Goal: Information Seeking & Learning: Compare options

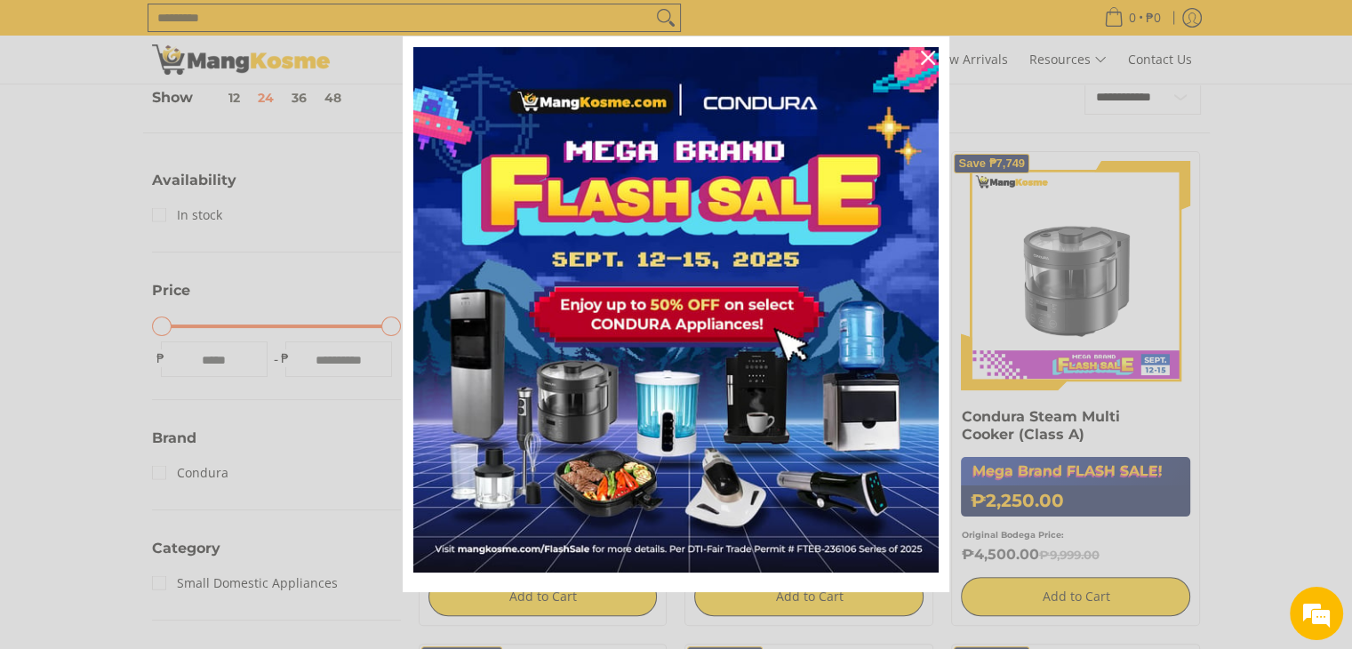
scroll to position [592, 0]
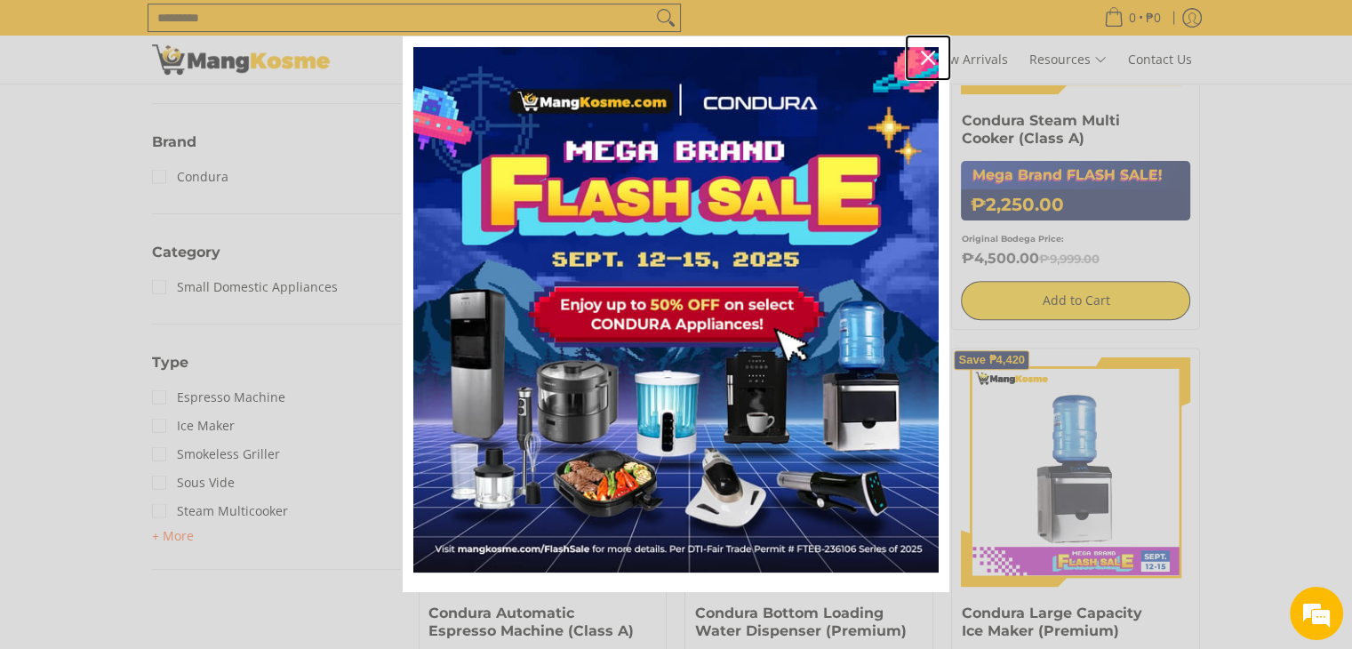
click at [921, 56] on icon "close icon" at bounding box center [928, 58] width 14 height 14
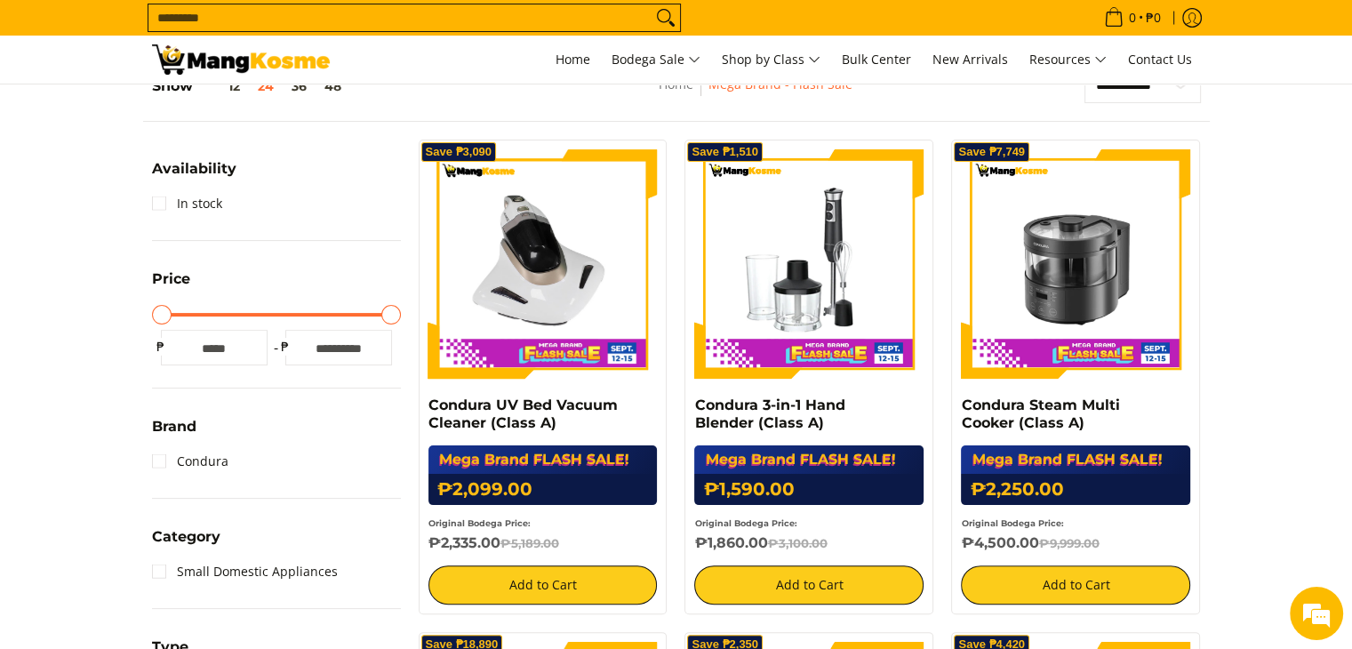
scroll to position [32, 0]
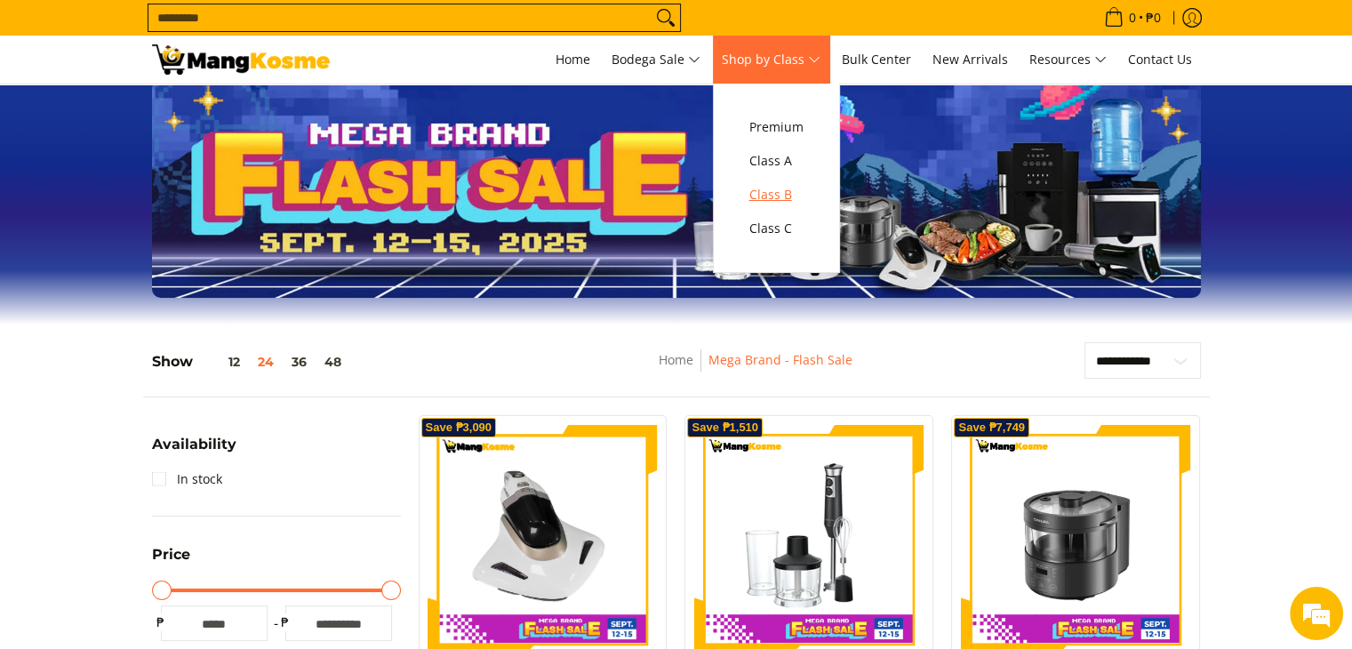
click at [775, 194] on span "Class B" at bounding box center [776, 195] width 54 height 22
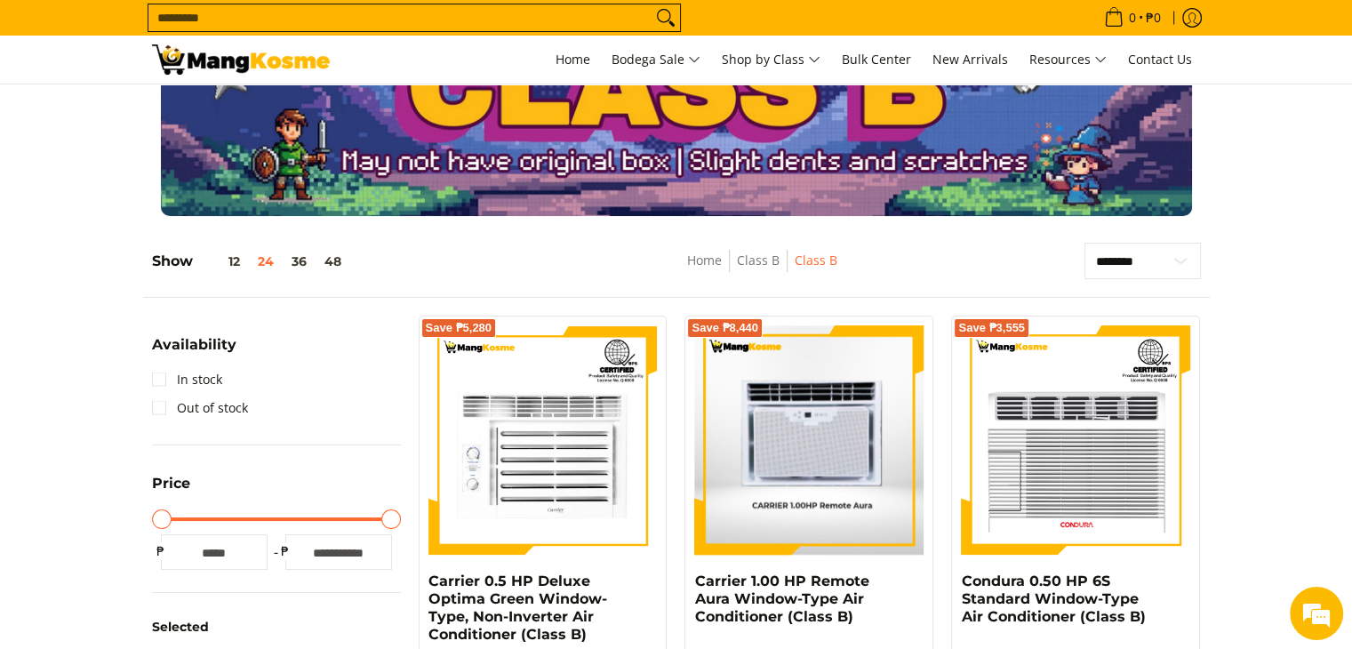
scroll to position [148, 0]
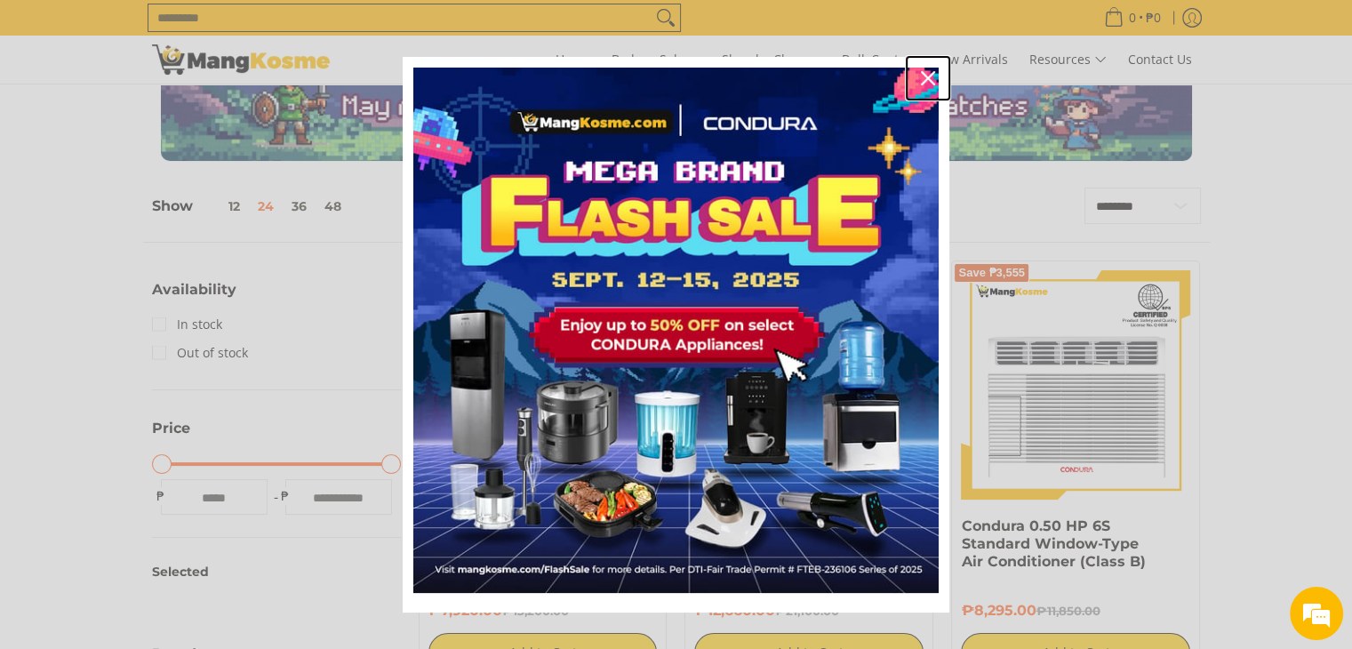
click at [924, 81] on icon "close icon" at bounding box center [928, 78] width 14 height 14
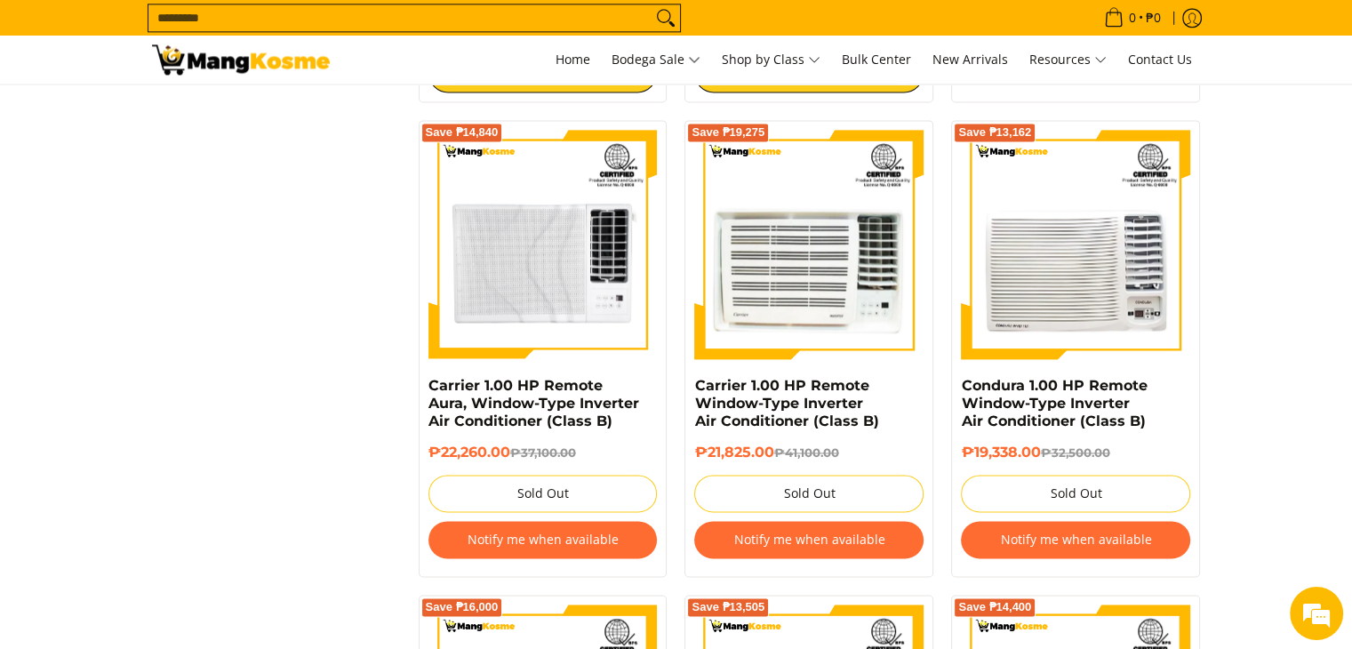
scroll to position [2518, 0]
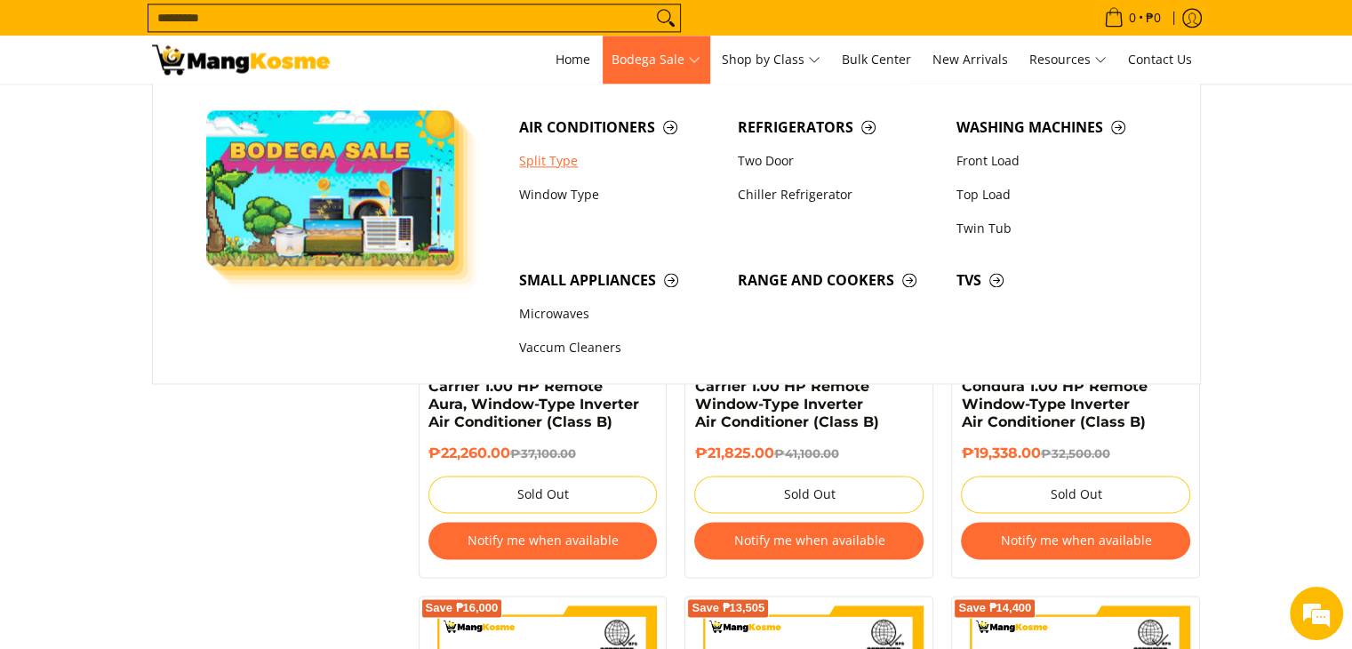
click at [570, 157] on link "Split Type" at bounding box center [619, 161] width 219 height 34
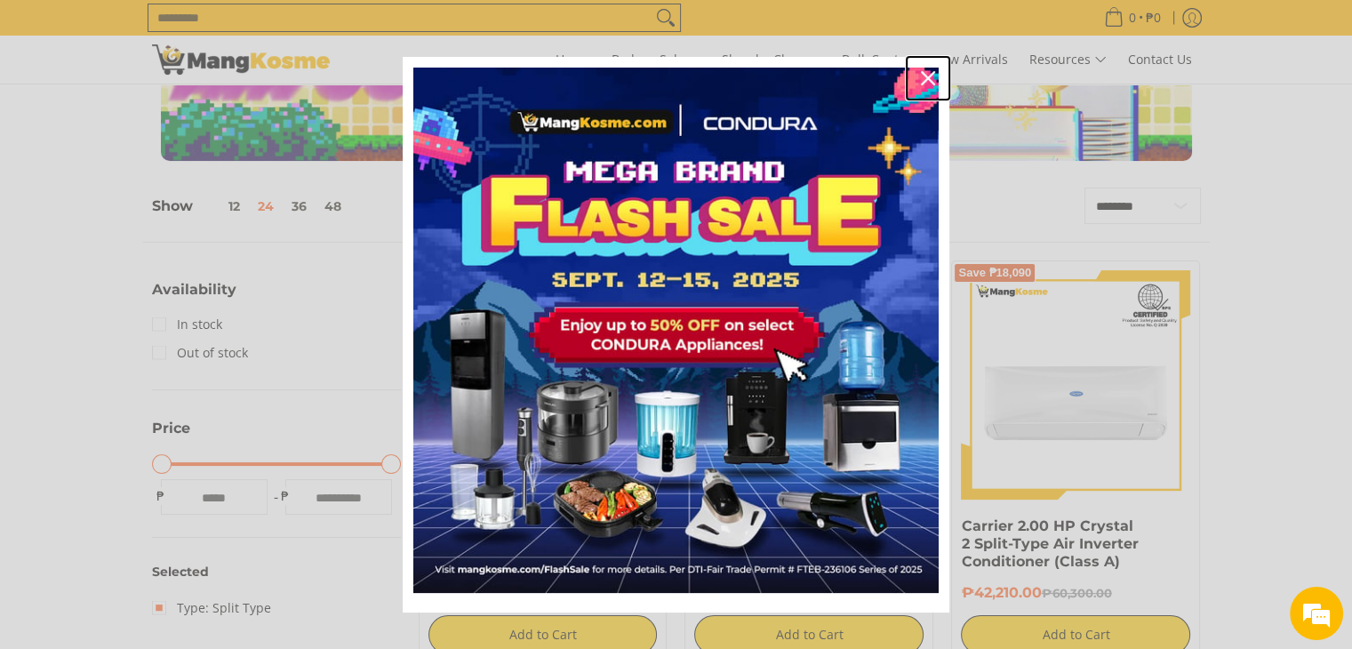
click at [924, 79] on icon "close icon" at bounding box center [928, 78] width 14 height 14
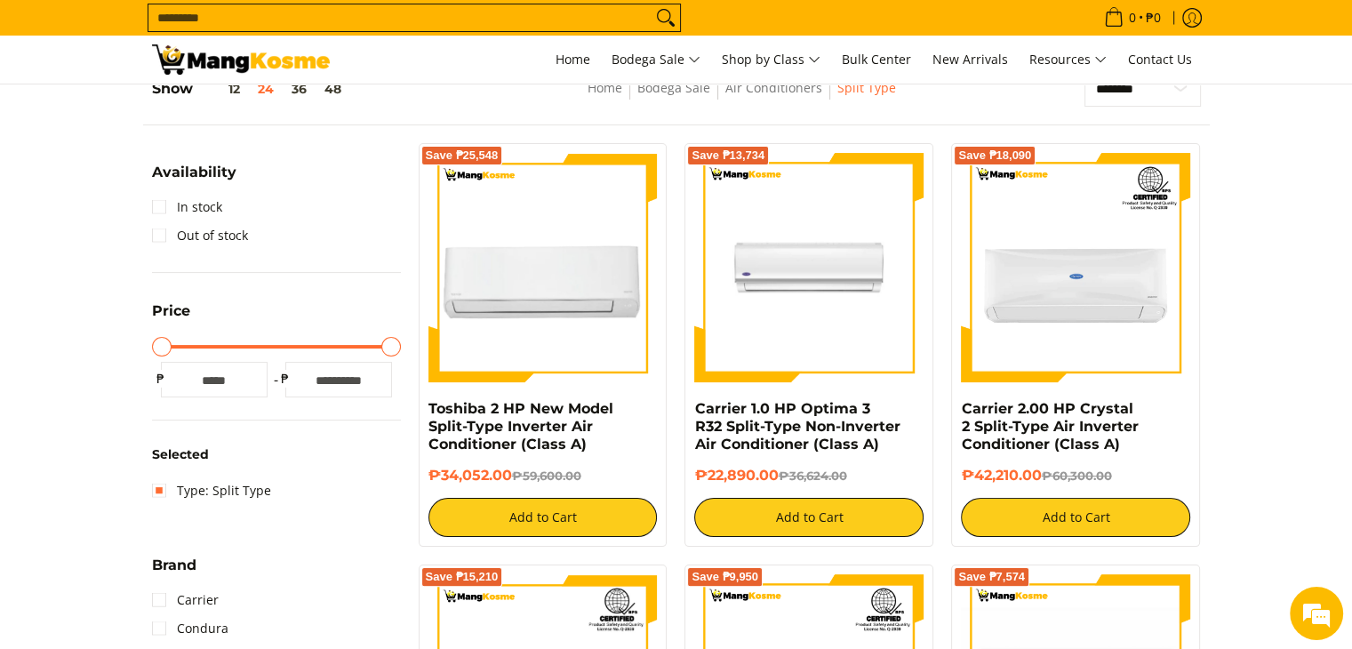
scroll to position [296, 0]
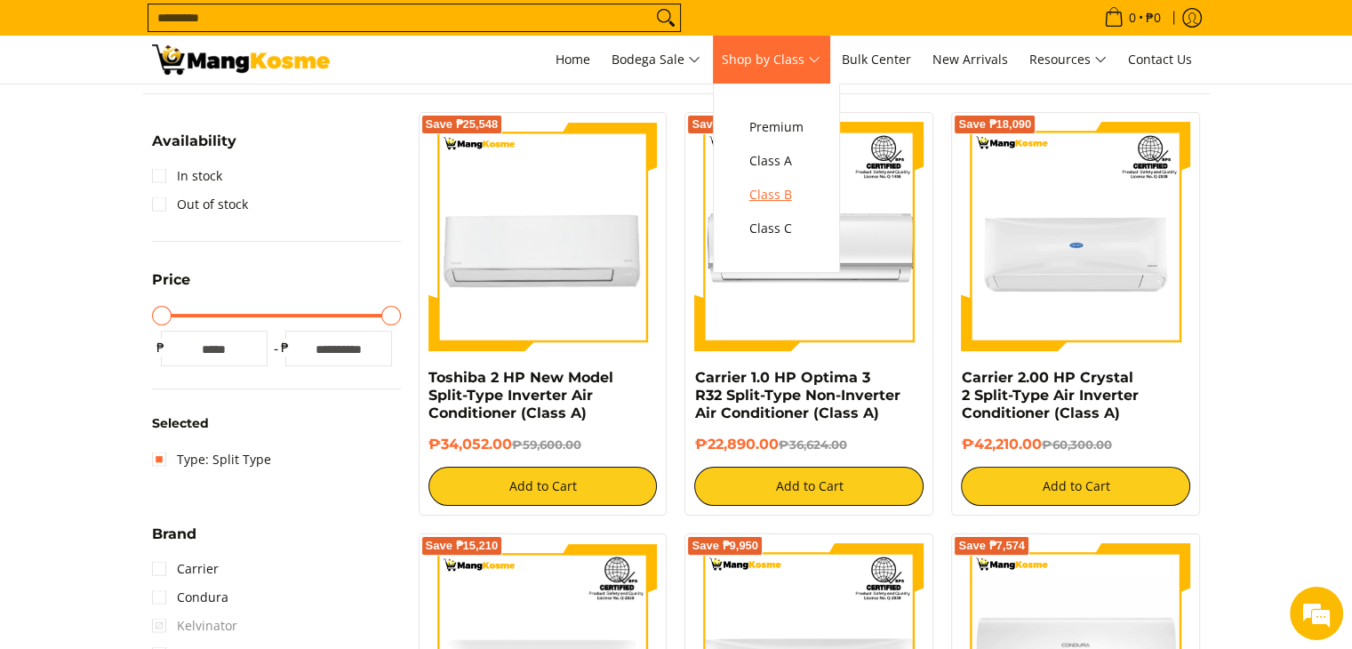
click at [783, 194] on span "Class B" at bounding box center [776, 195] width 54 height 22
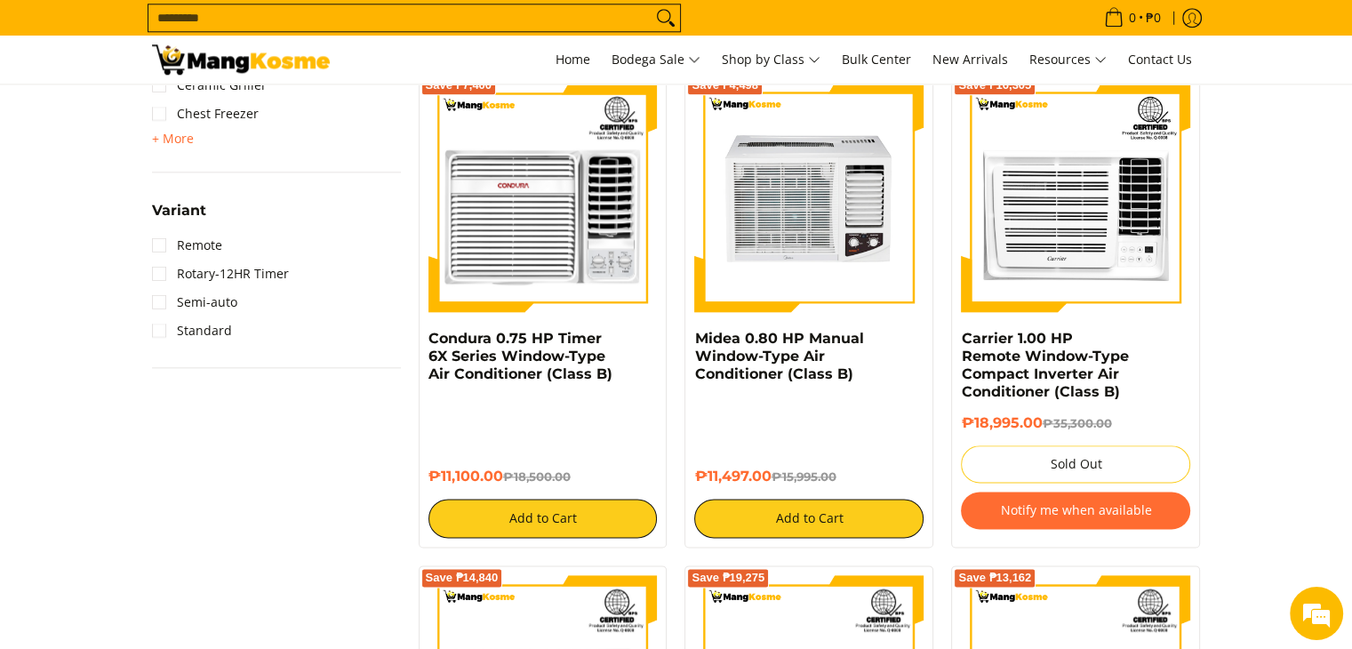
scroll to position [2222, 0]
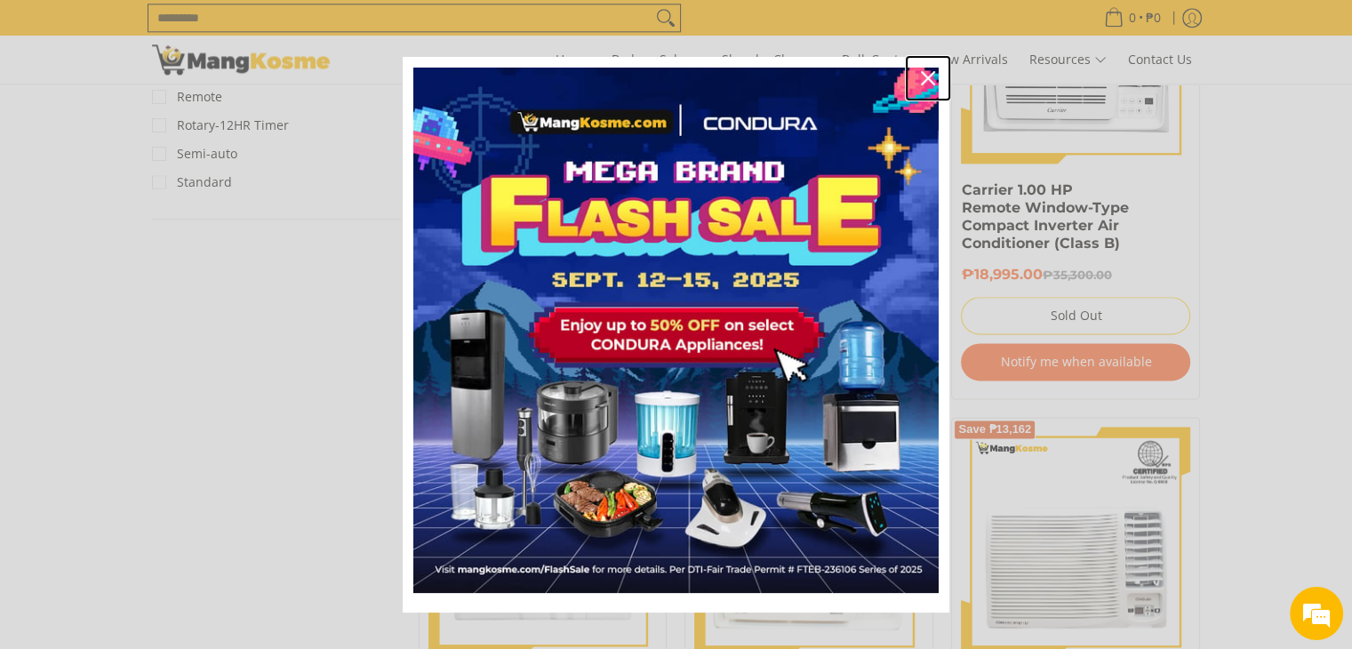
click at [921, 84] on icon "close icon" at bounding box center [928, 78] width 14 height 14
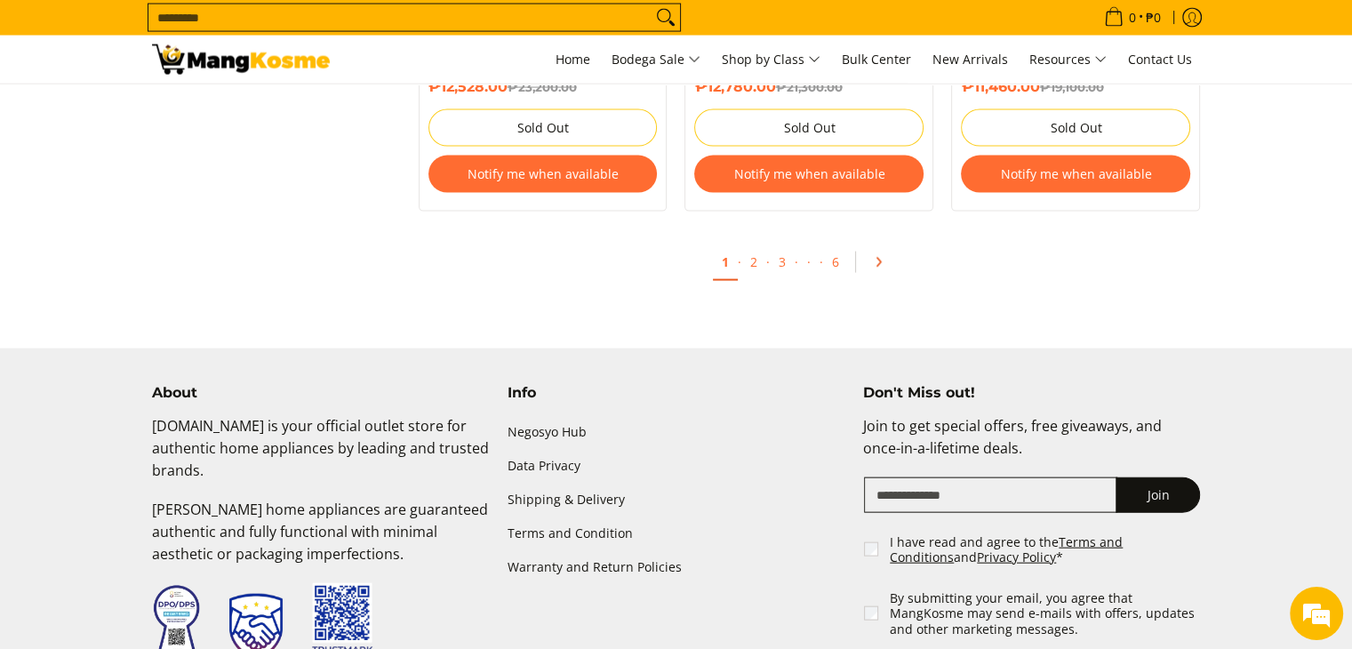
scroll to position [0, 0]
click at [874, 268] on icon "Pagination" at bounding box center [878, 262] width 12 height 12
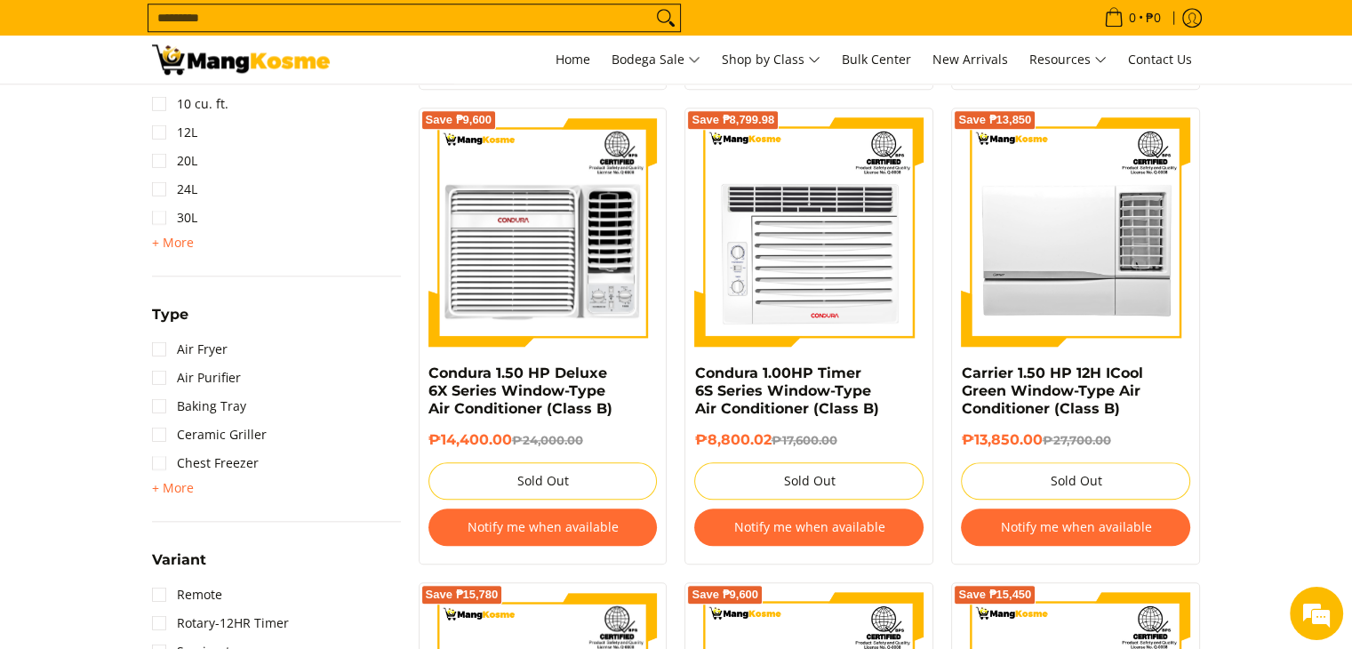
scroll to position [1925, 0]
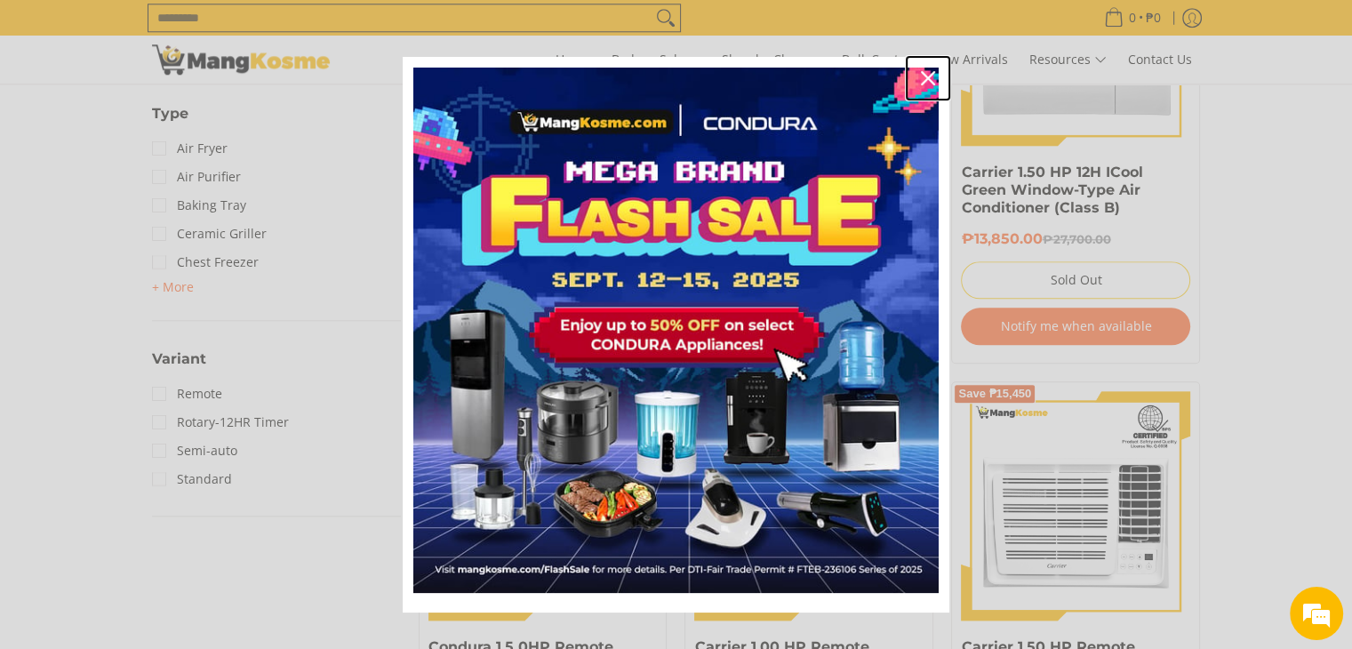
click at [924, 78] on icon "close icon" at bounding box center [928, 78] width 14 height 14
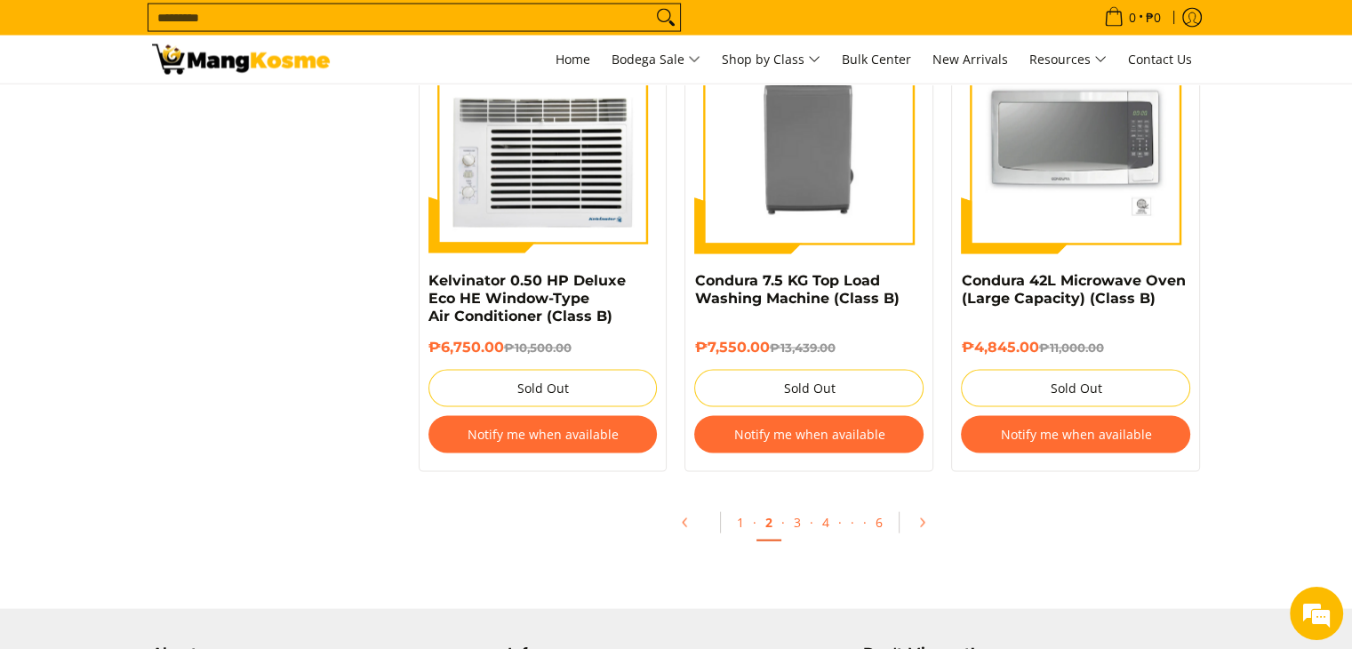
scroll to position [3852, 0]
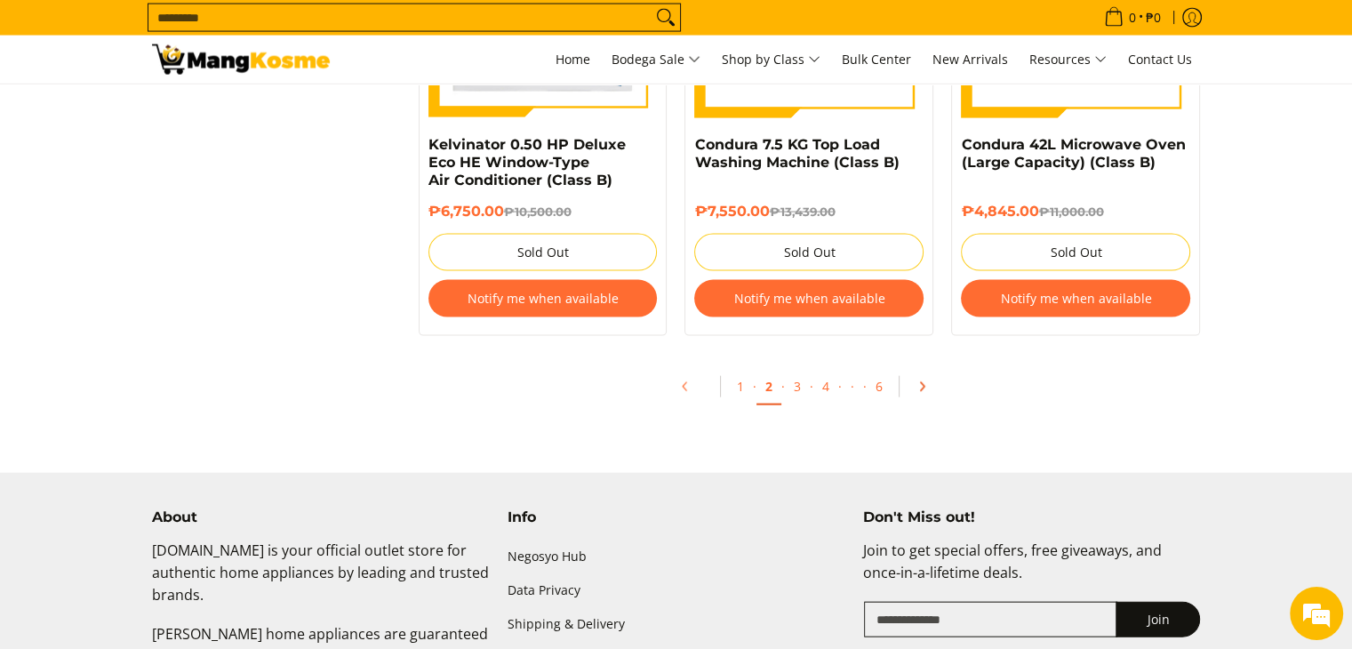
click at [916, 390] on icon "Pagination" at bounding box center [922, 386] width 12 height 12
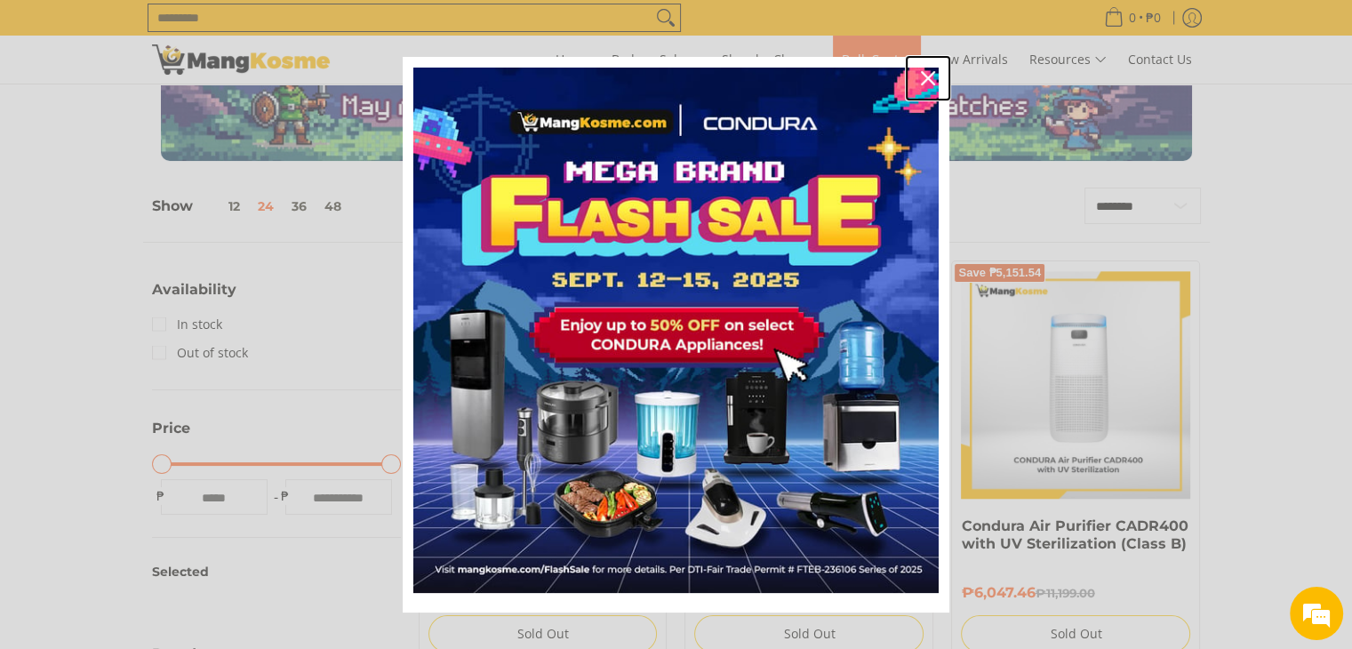
click at [922, 79] on icon "close icon" at bounding box center [928, 78] width 14 height 14
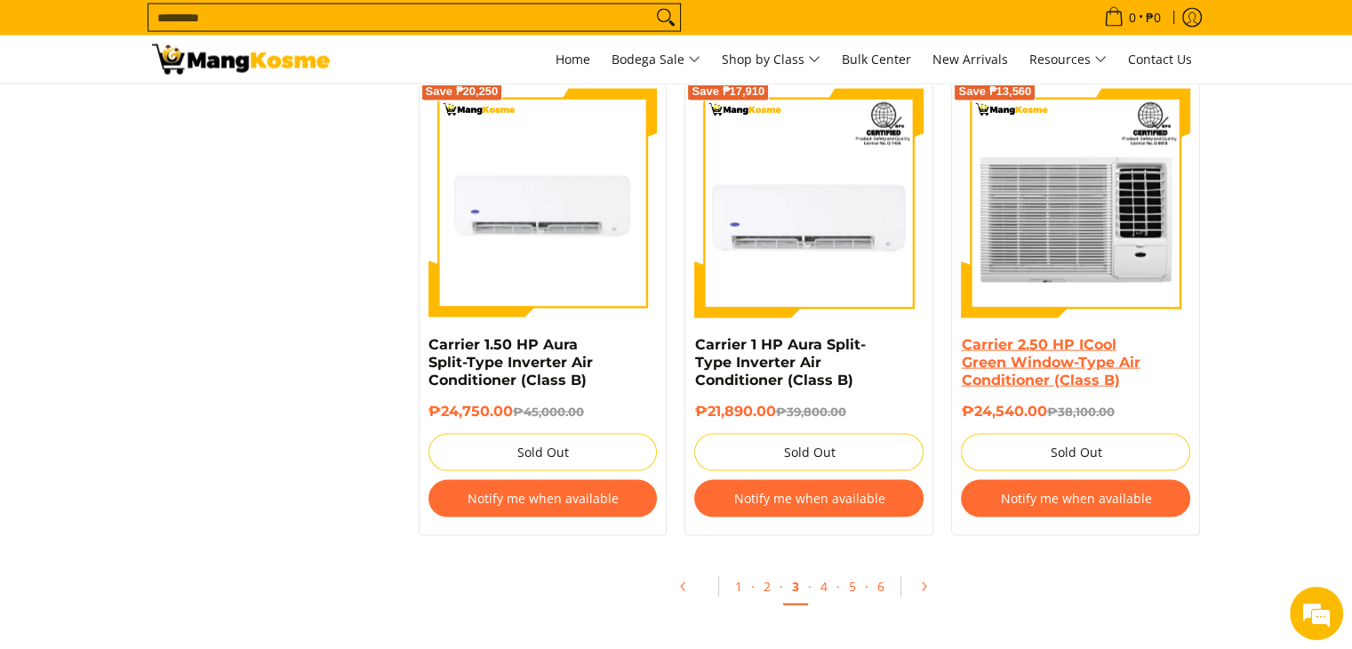
scroll to position [3852, 0]
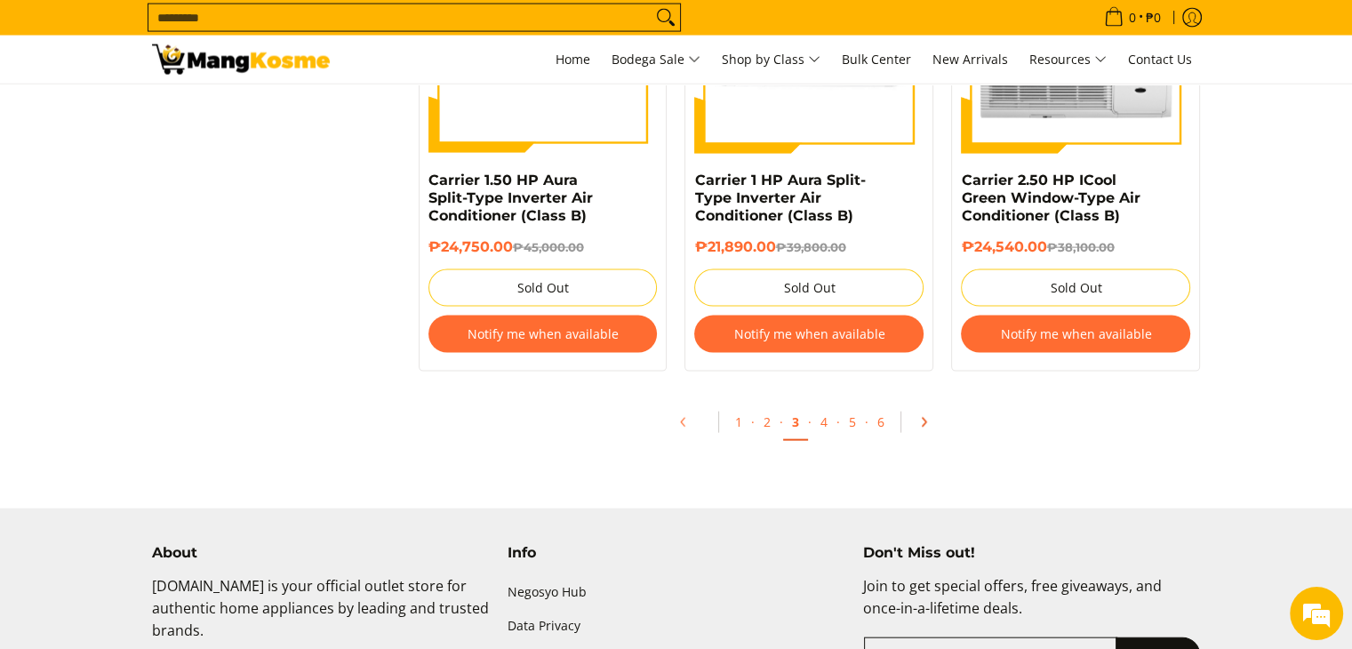
click at [925, 416] on icon "Pagination" at bounding box center [923, 422] width 12 height 12
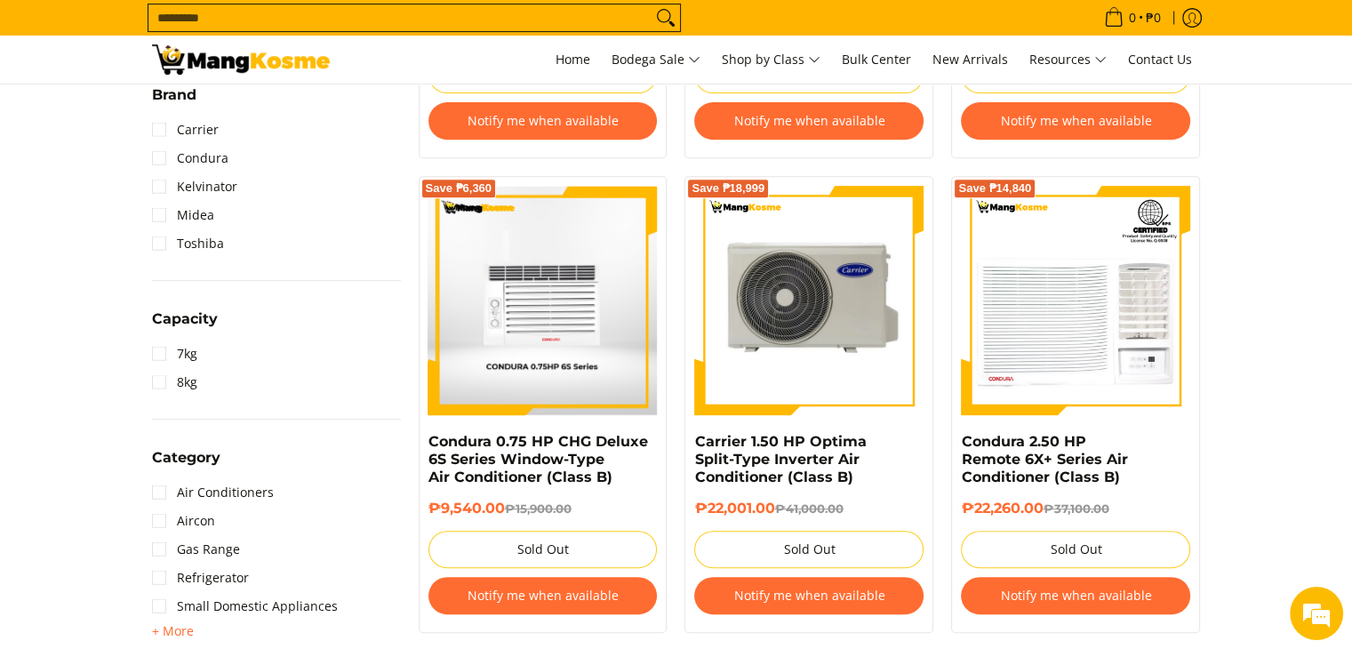
scroll to position [740, 0]
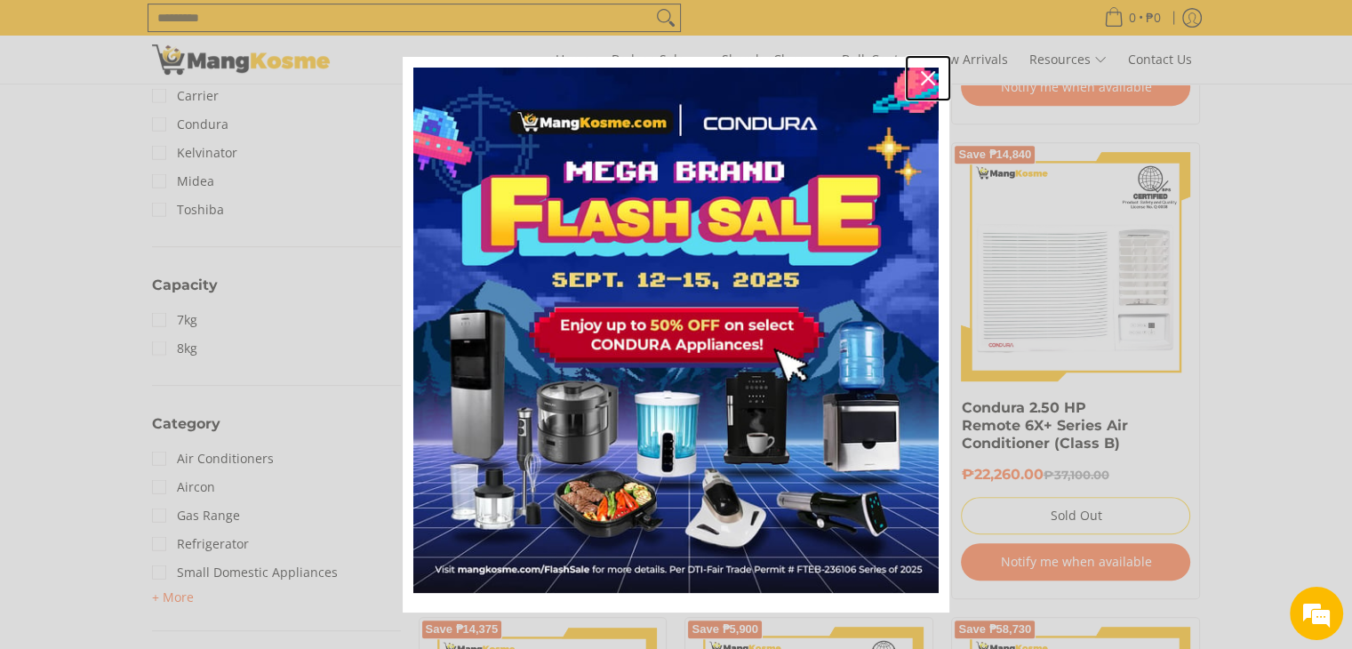
click at [921, 76] on icon "close icon" at bounding box center [928, 78] width 14 height 14
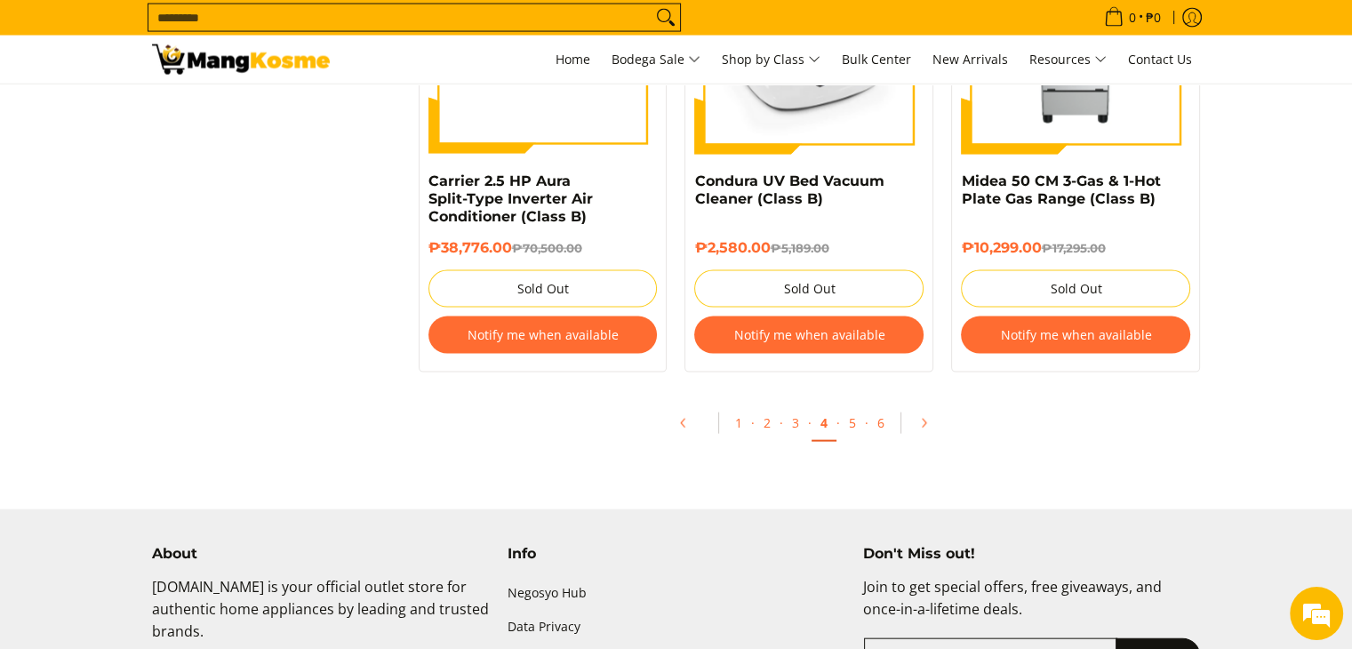
scroll to position [4000, 0]
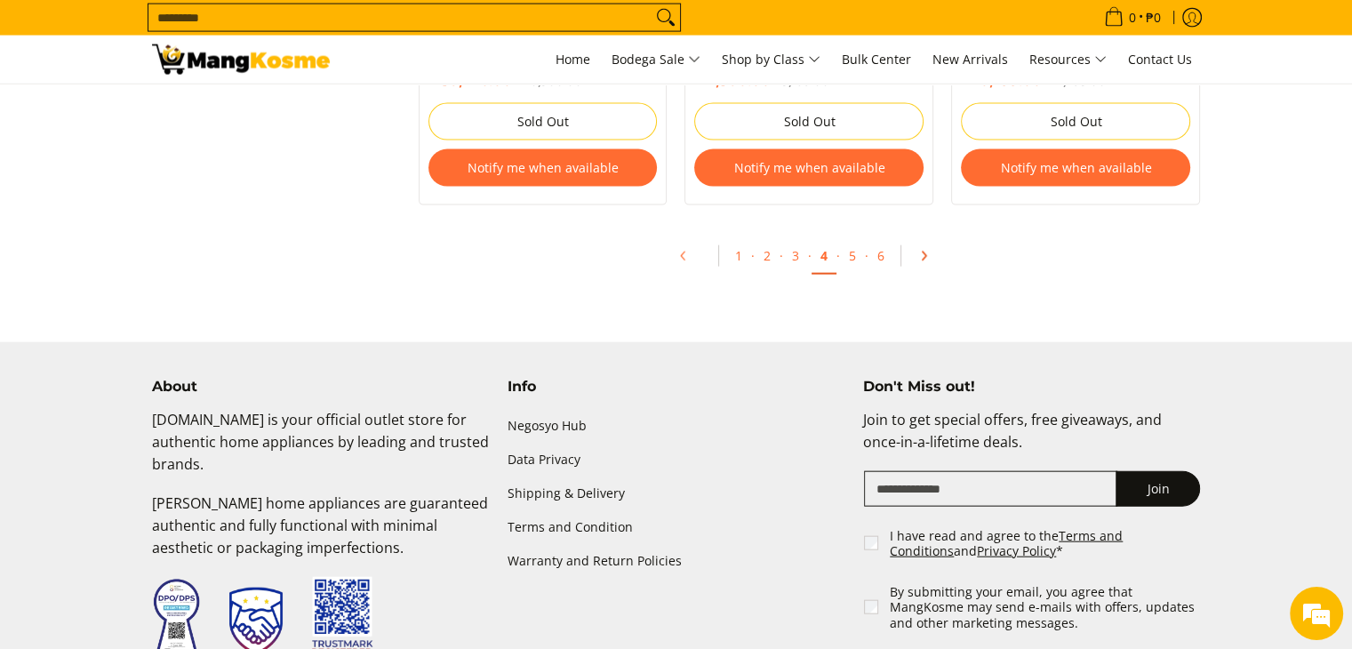
click at [917, 260] on icon "Pagination" at bounding box center [923, 256] width 12 height 12
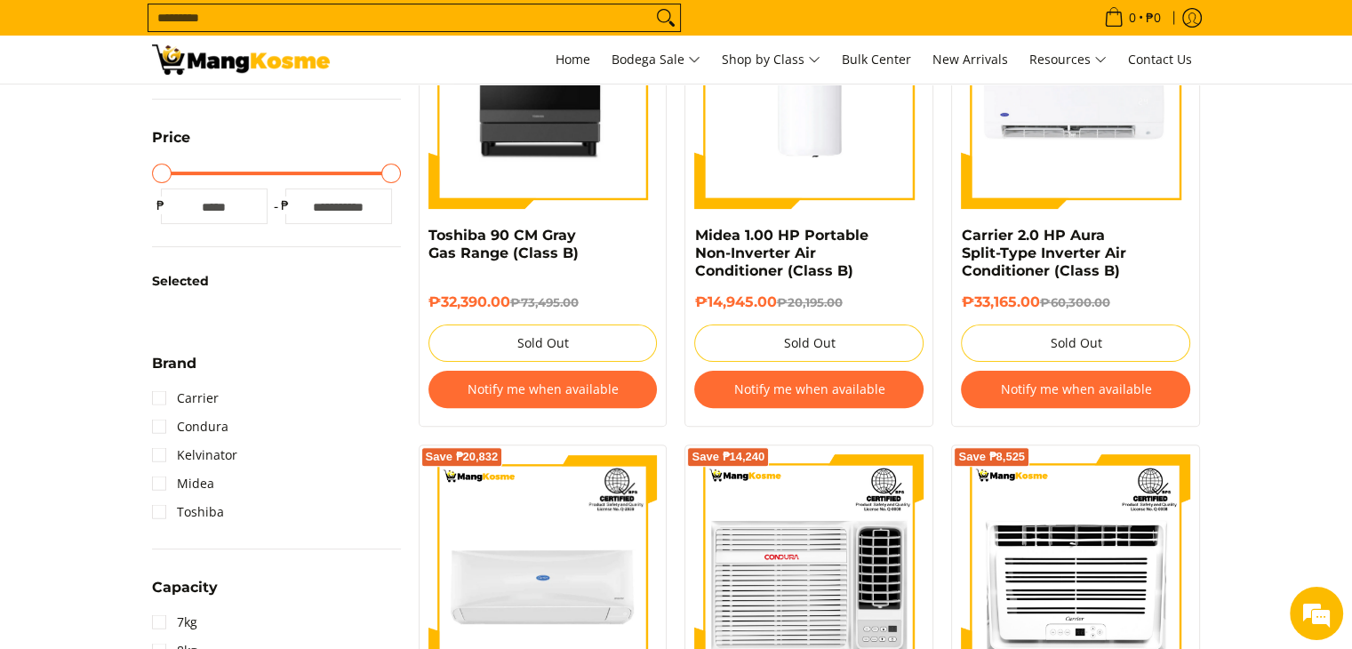
scroll to position [444, 0]
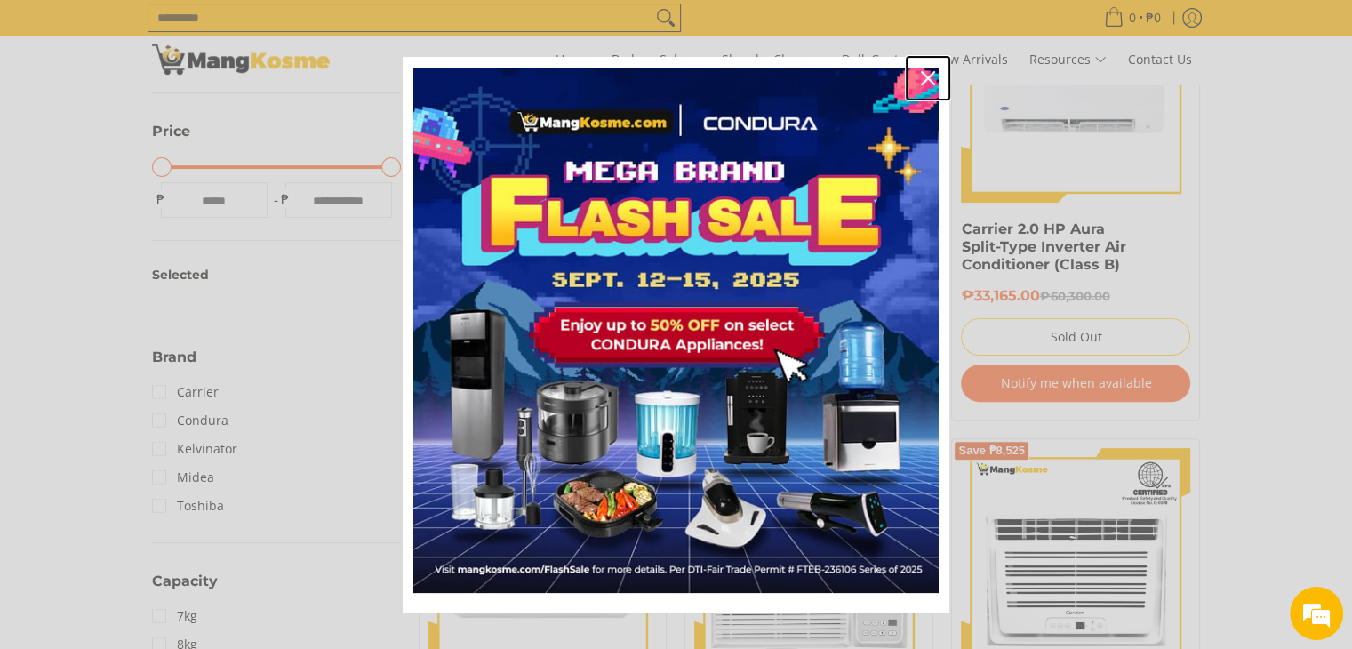
click at [927, 76] on icon "close icon" at bounding box center [928, 78] width 14 height 14
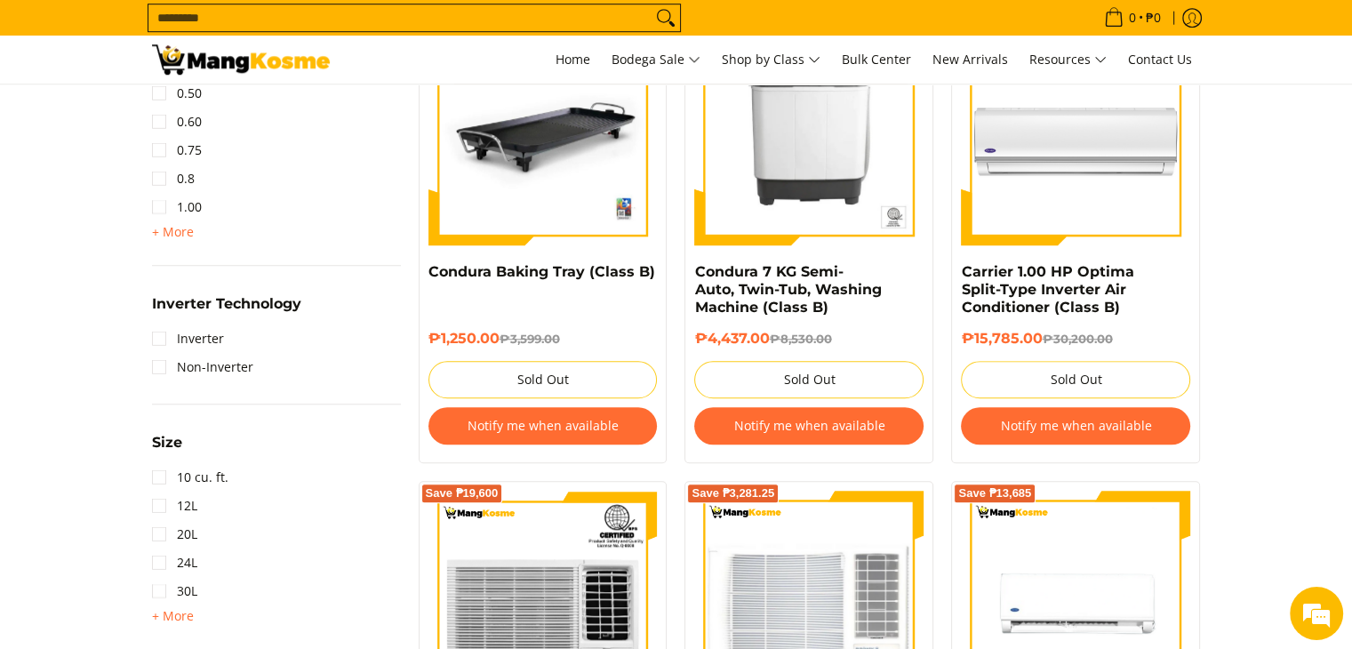
scroll to position [1629, 0]
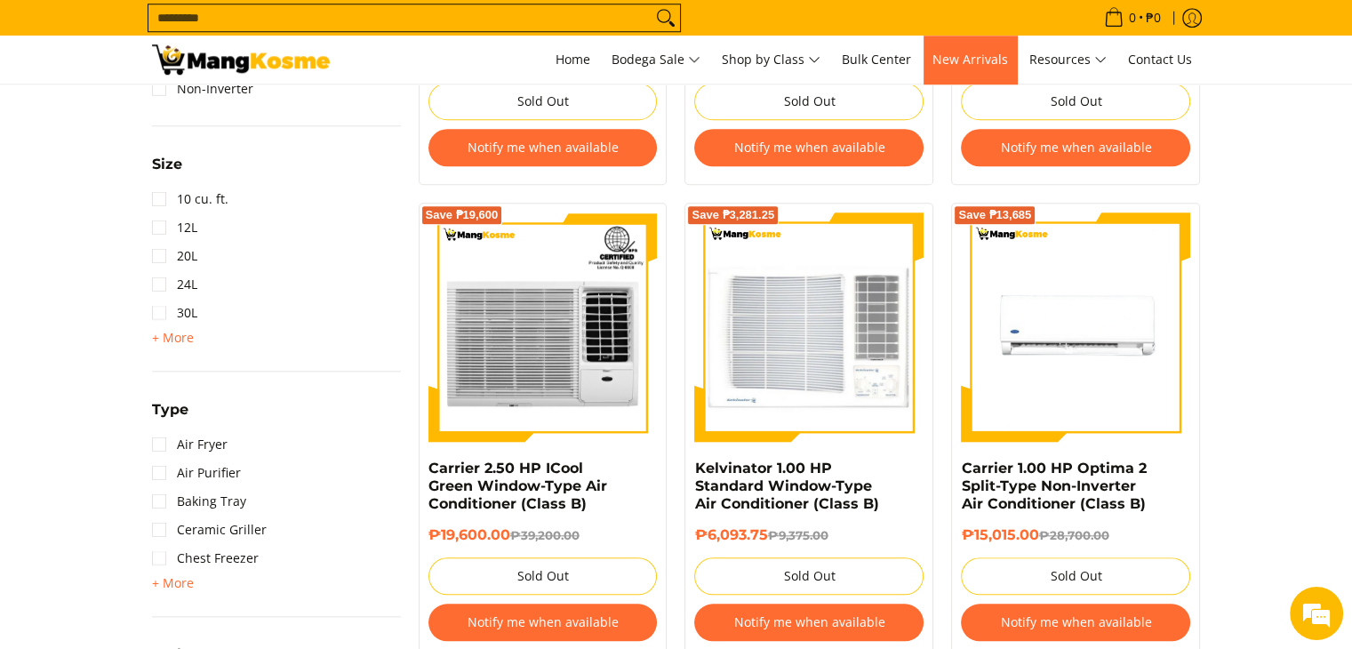
click at [956, 58] on span "New Arrivals" at bounding box center [970, 59] width 76 height 17
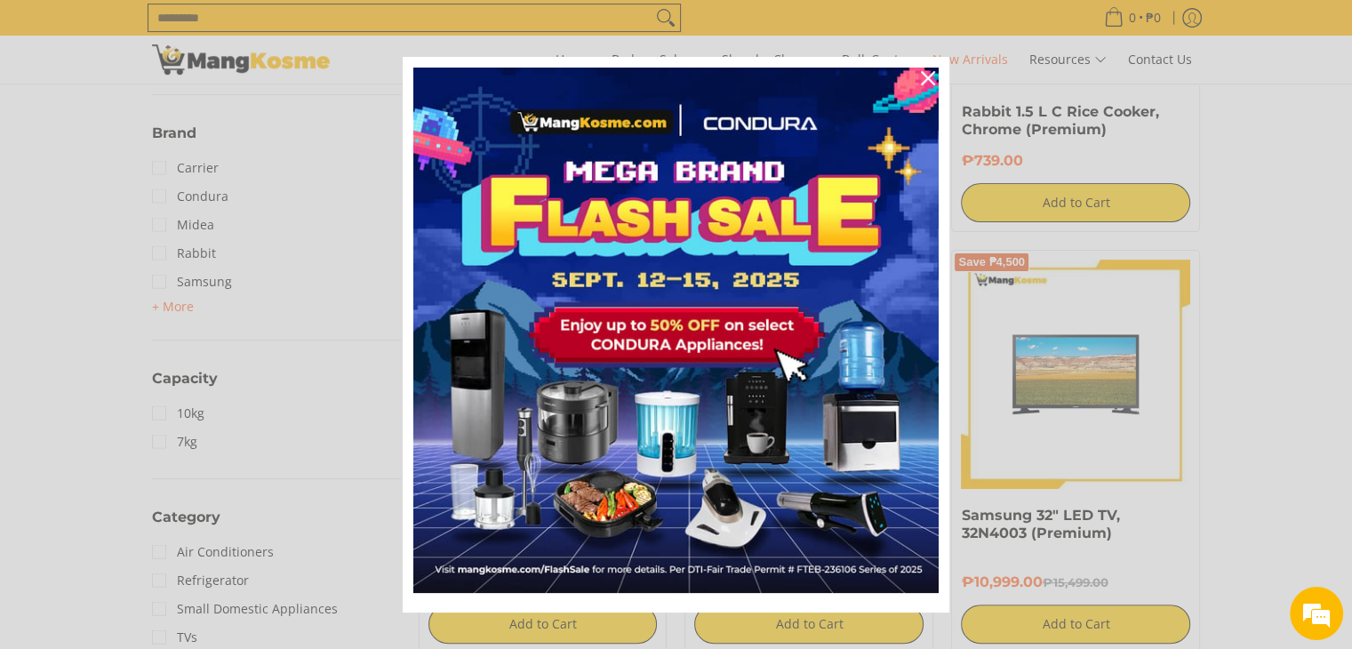
scroll to position [592, 0]
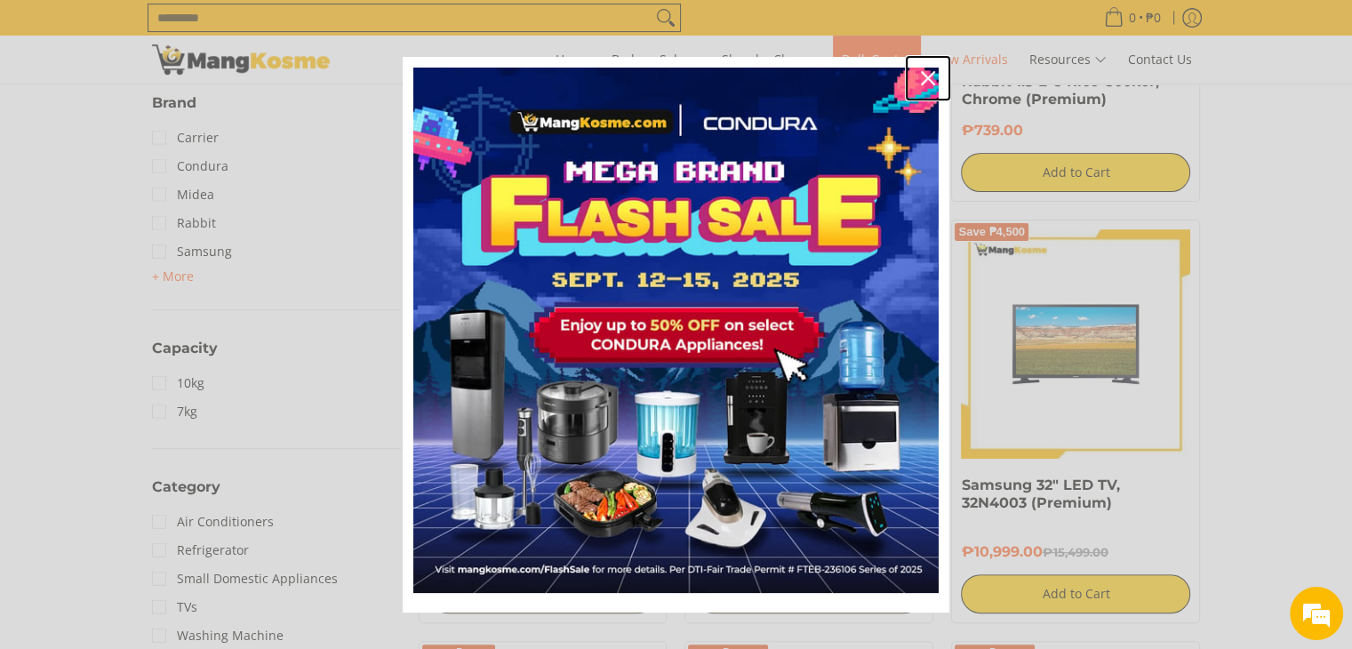
click at [921, 77] on icon "close icon" at bounding box center [928, 78] width 14 height 14
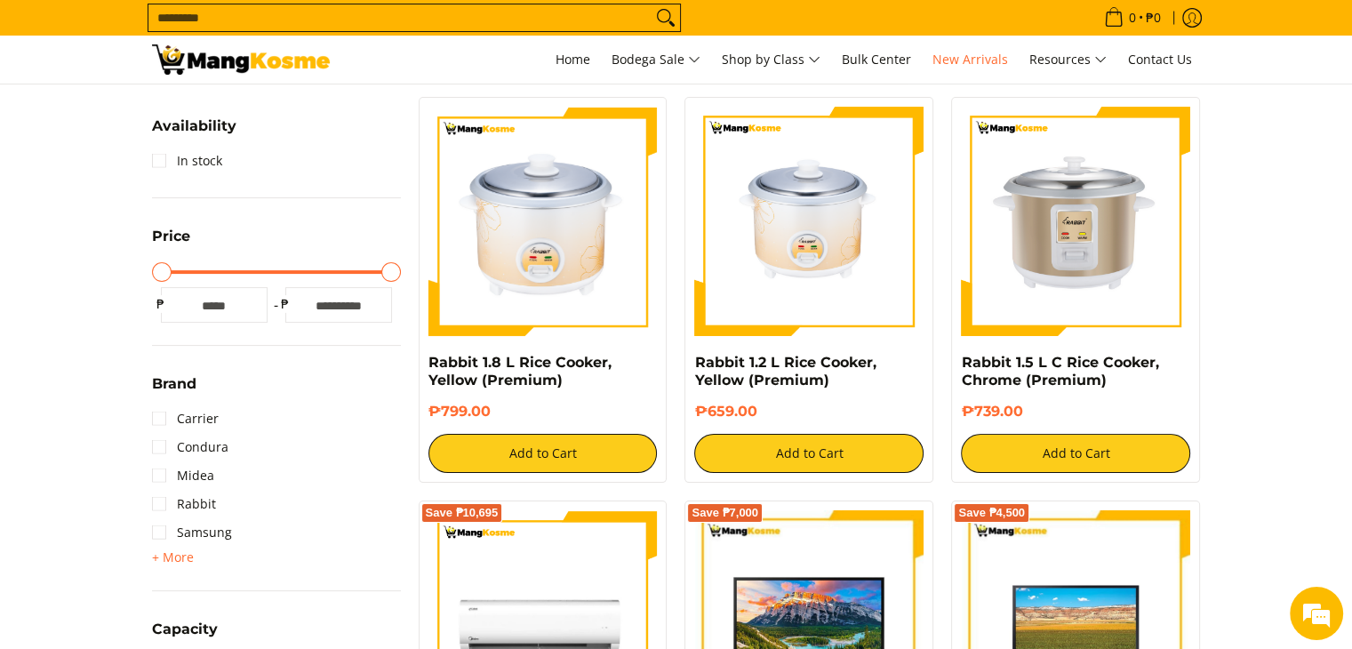
scroll to position [444, 0]
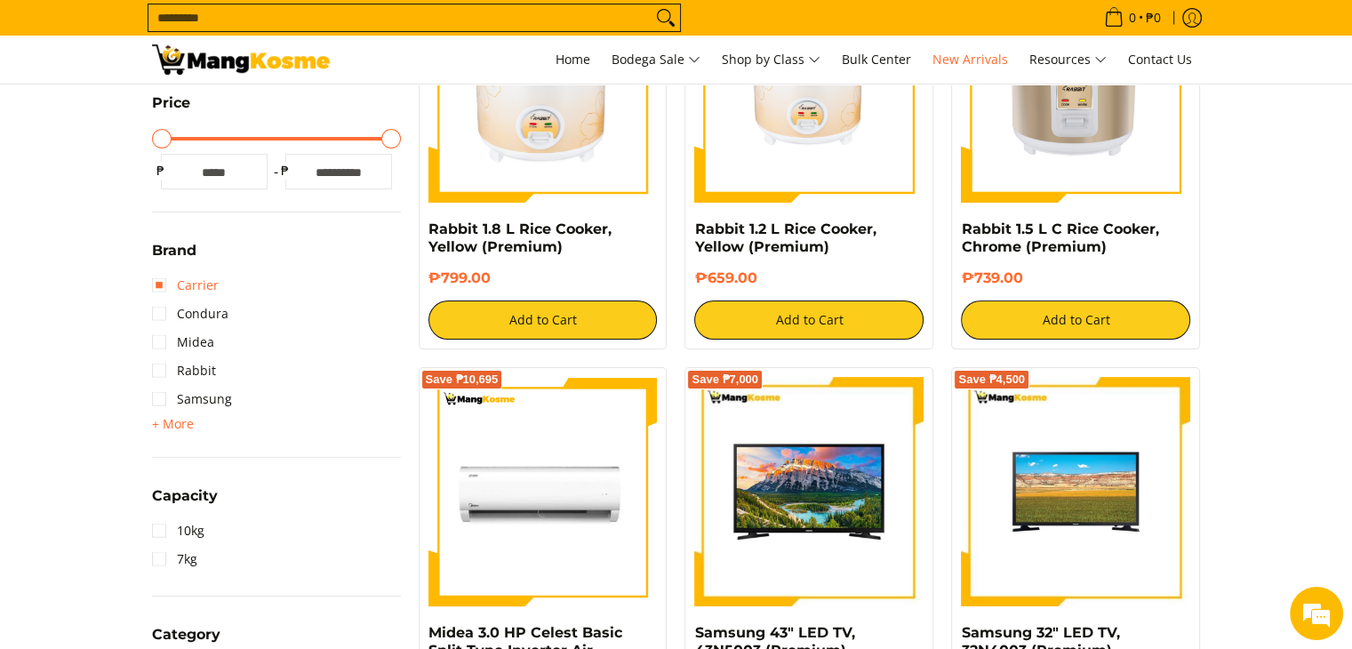
click at [161, 284] on link "Carrier" at bounding box center [185, 285] width 67 height 28
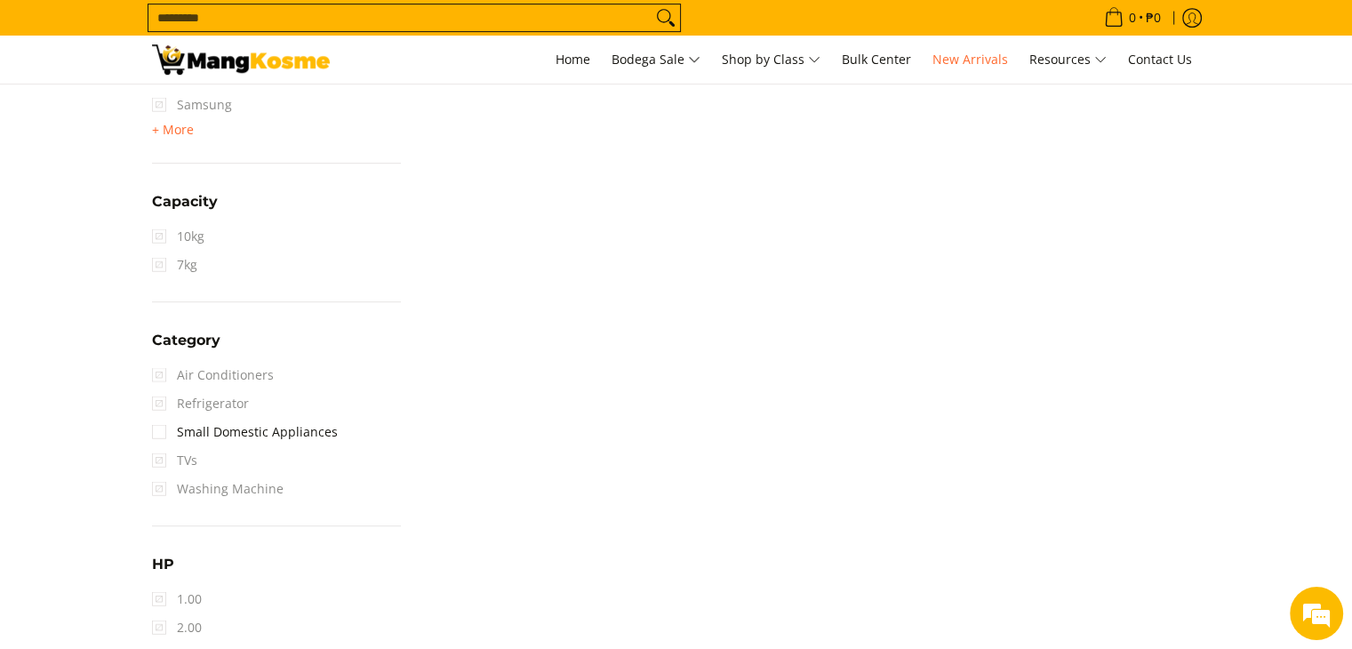
scroll to position [991, 0]
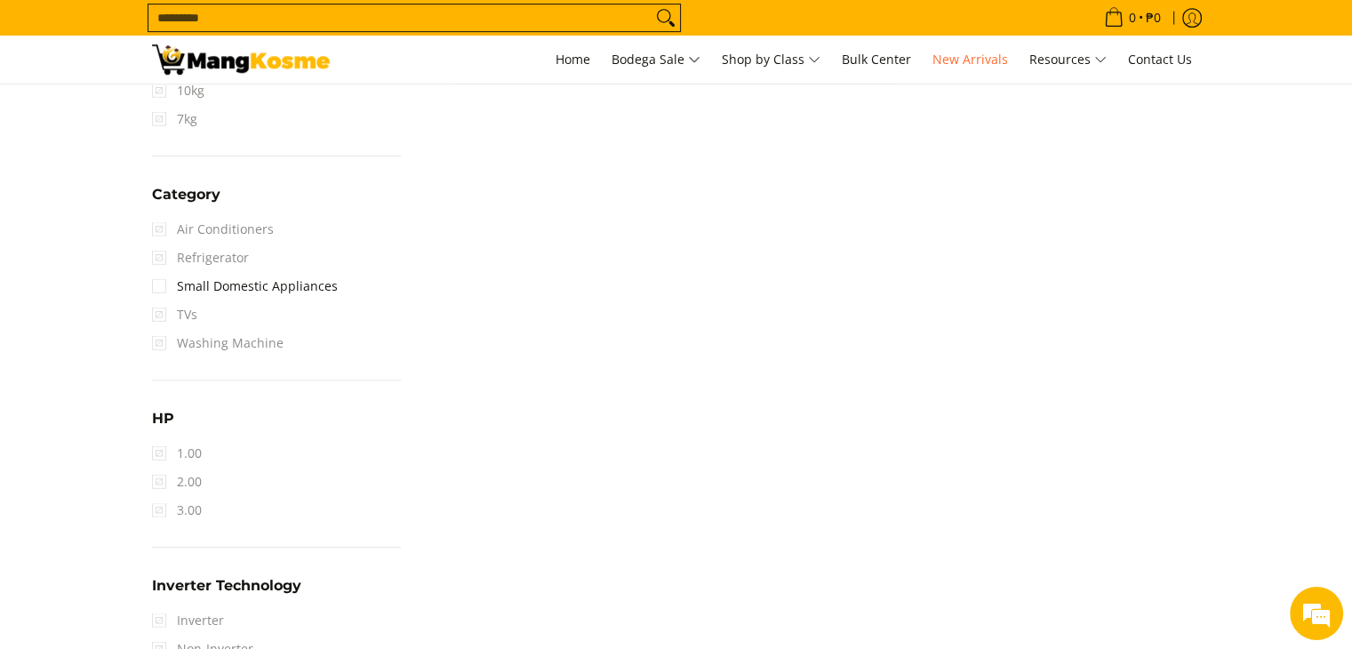
click at [161, 229] on span "Air Conditioners" at bounding box center [213, 229] width 122 height 28
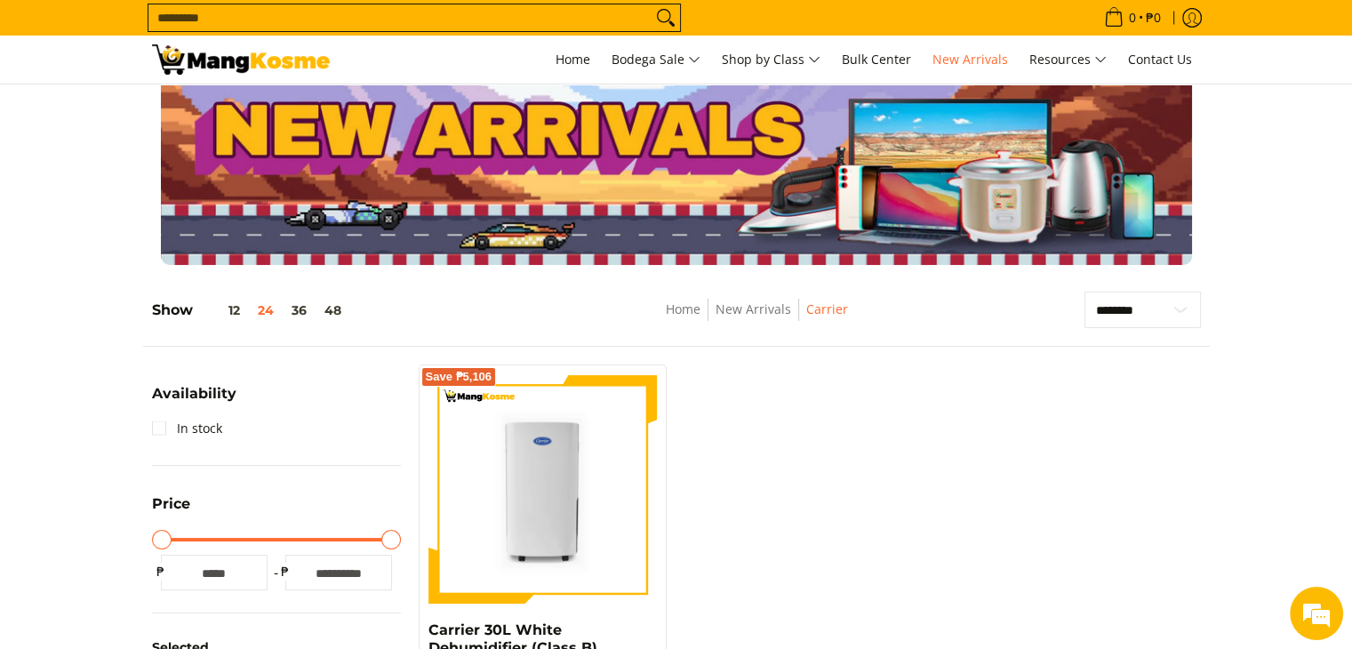
scroll to position [0, 0]
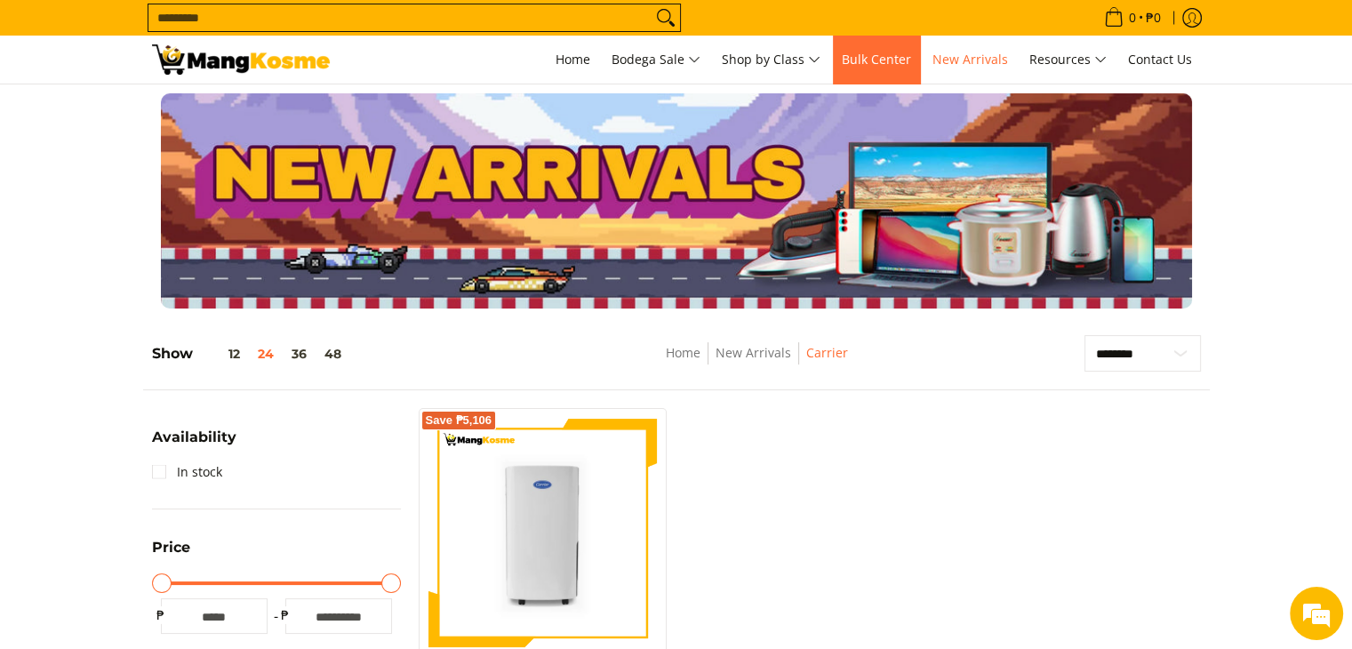
click at [882, 58] on span "Bulk Center" at bounding box center [876, 59] width 69 height 17
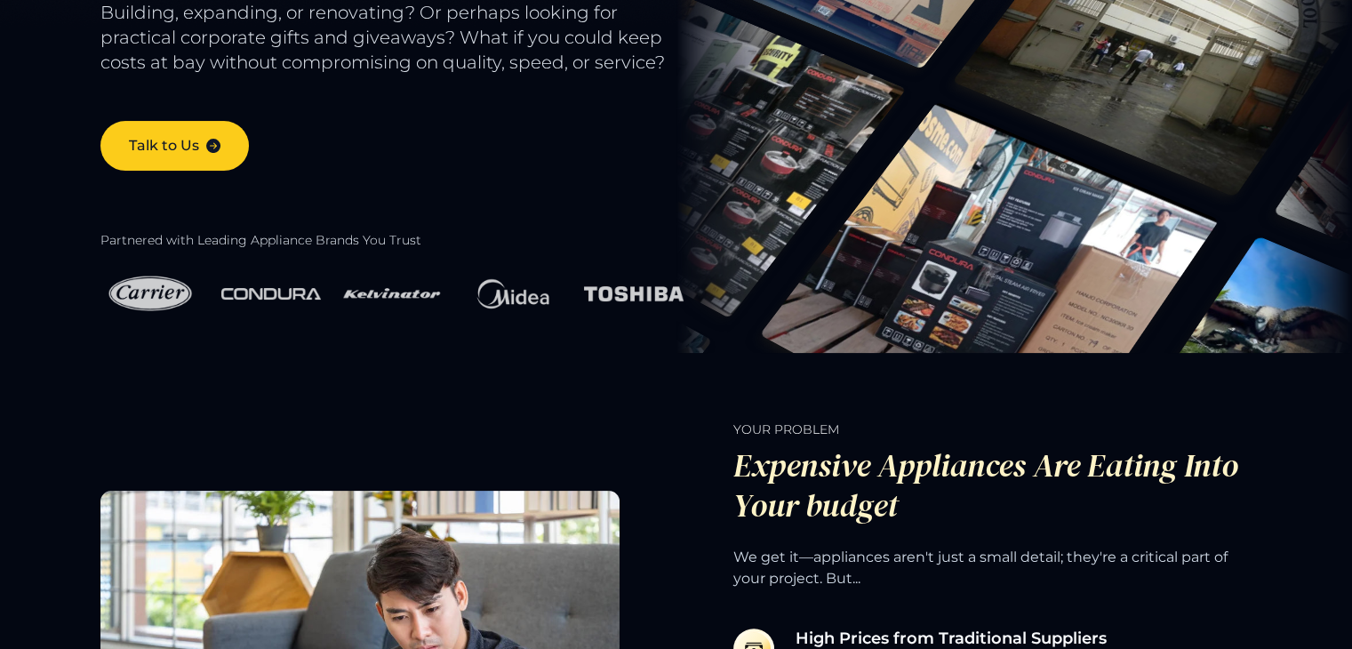
scroll to position [444, 0]
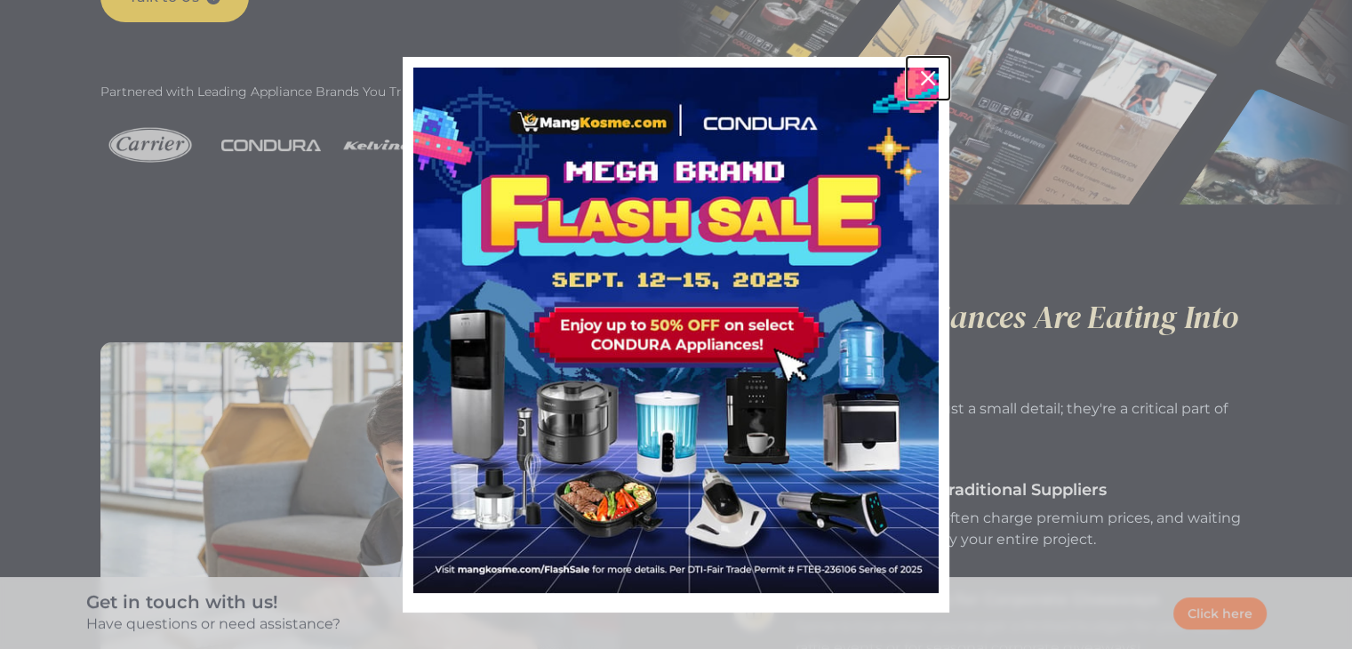
click at [921, 82] on icon "close icon" at bounding box center [928, 78] width 14 height 14
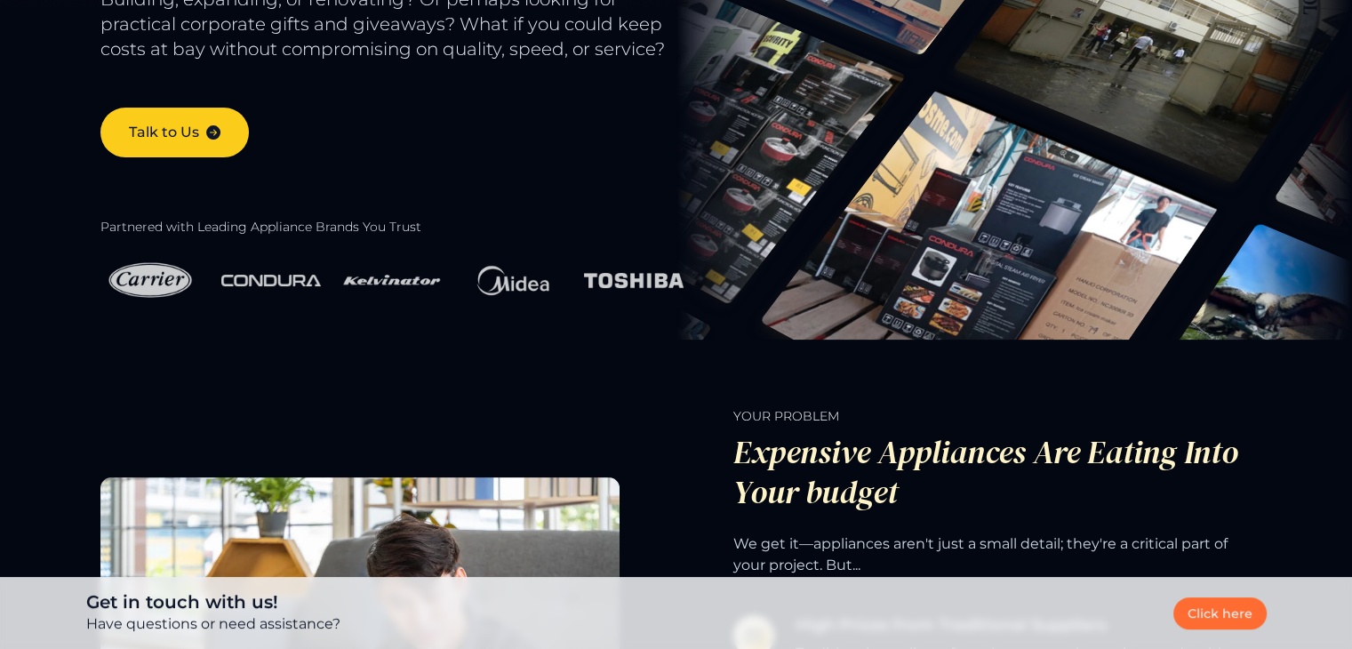
scroll to position [0, 0]
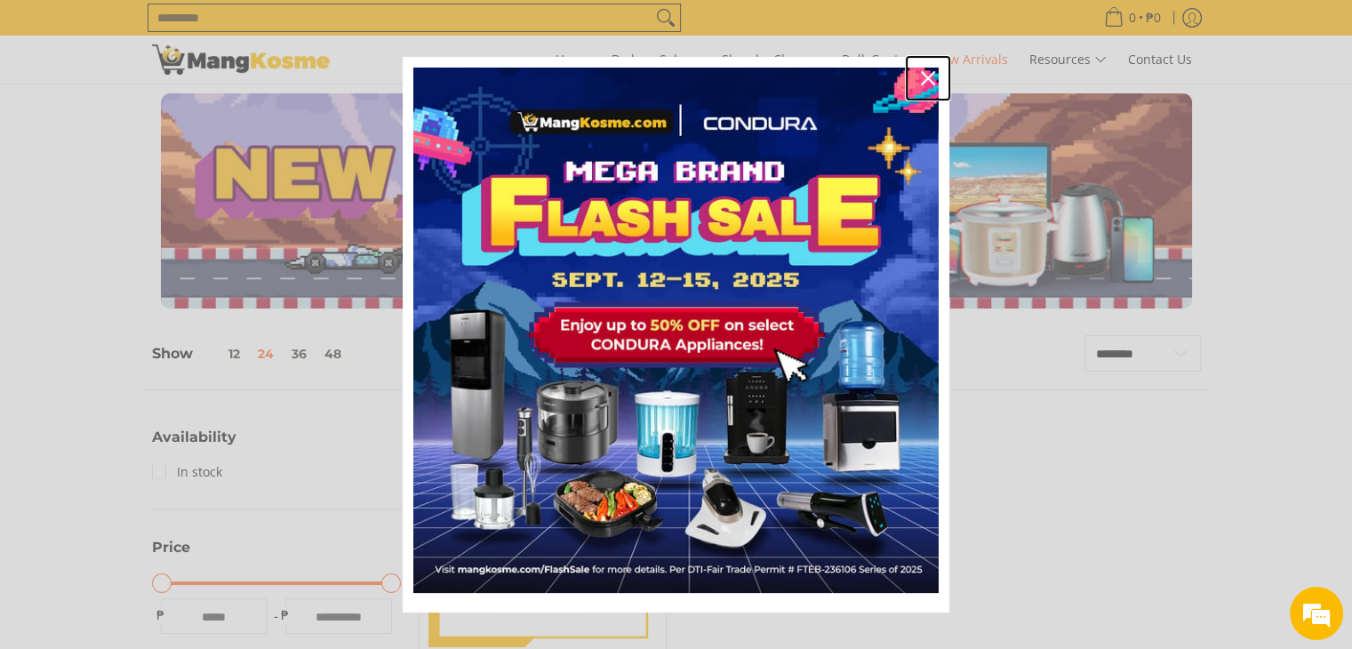
click at [923, 82] on icon "close icon" at bounding box center [928, 78] width 14 height 14
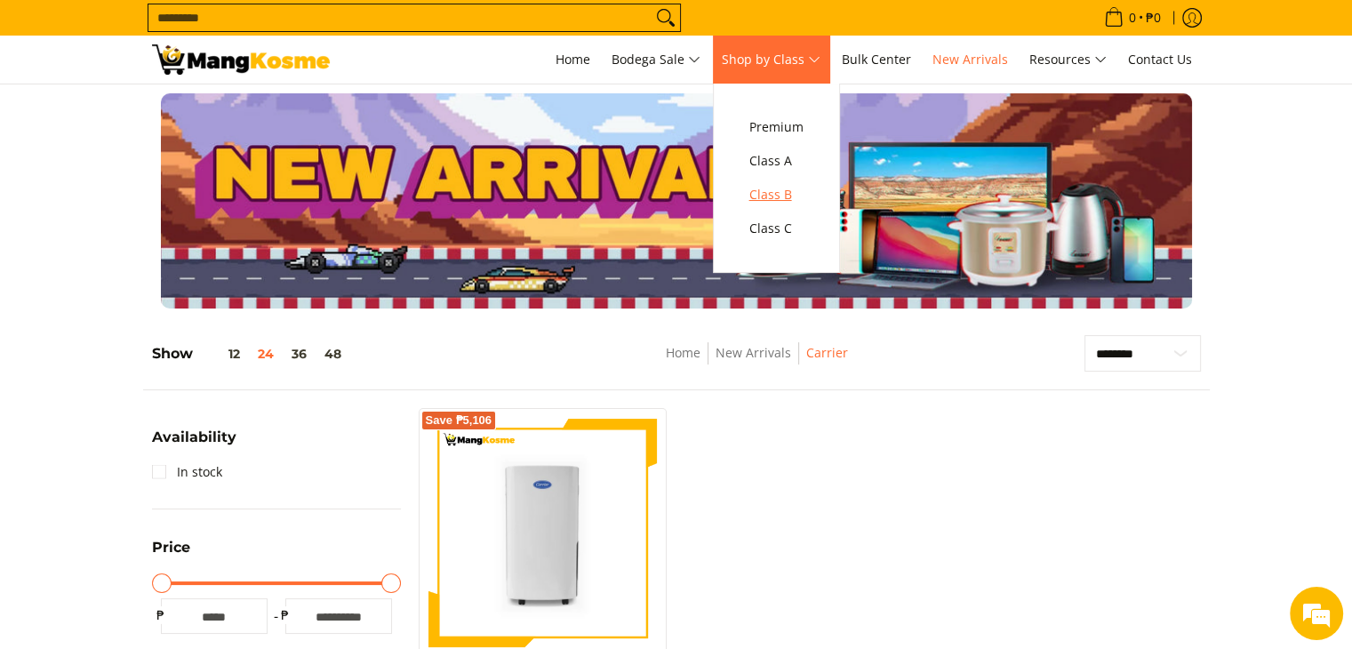
click at [772, 193] on span "Class B" at bounding box center [776, 195] width 54 height 22
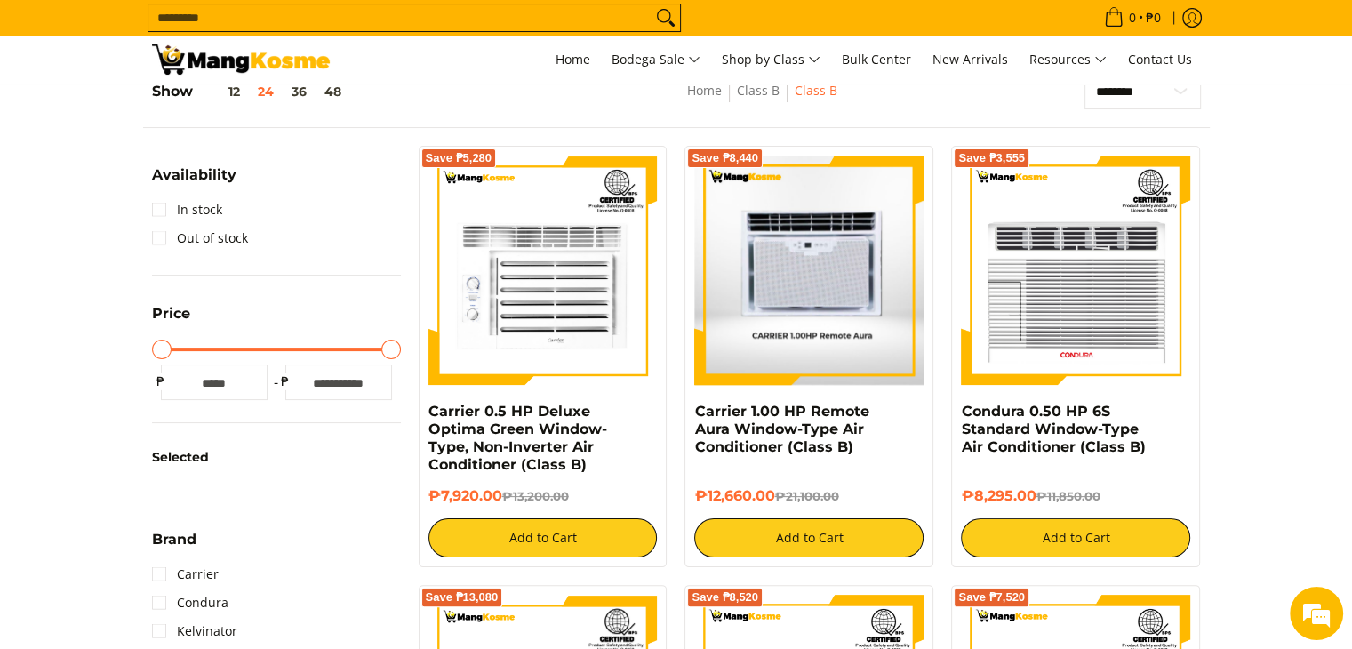
scroll to position [296, 0]
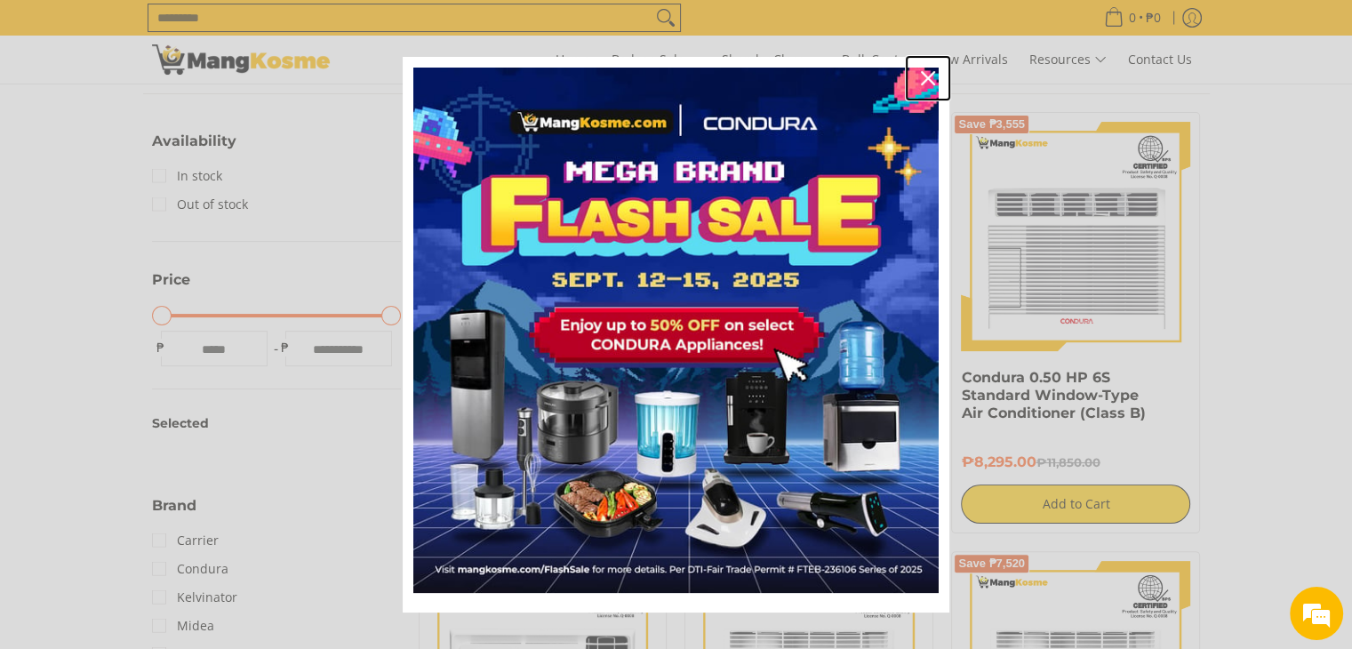
click at [921, 76] on icon "close icon" at bounding box center [928, 78] width 14 height 14
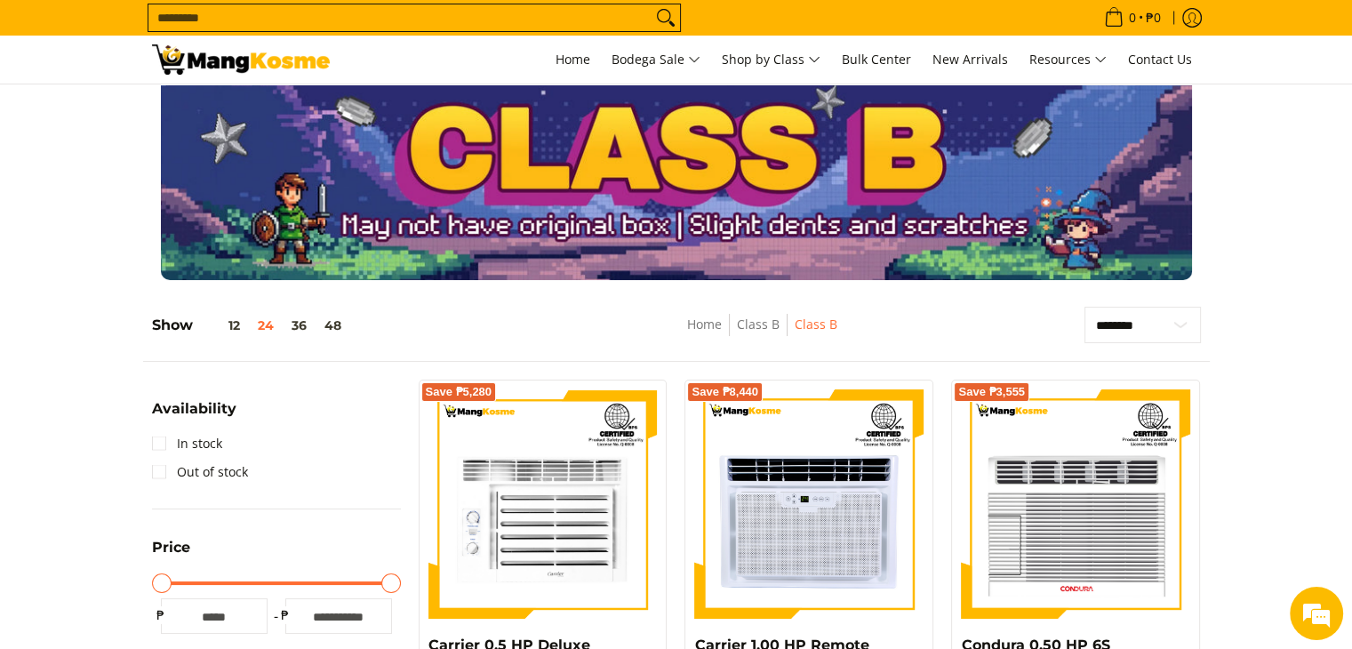
scroll to position [0, 0]
